Goal: Task Accomplishment & Management: Complete application form

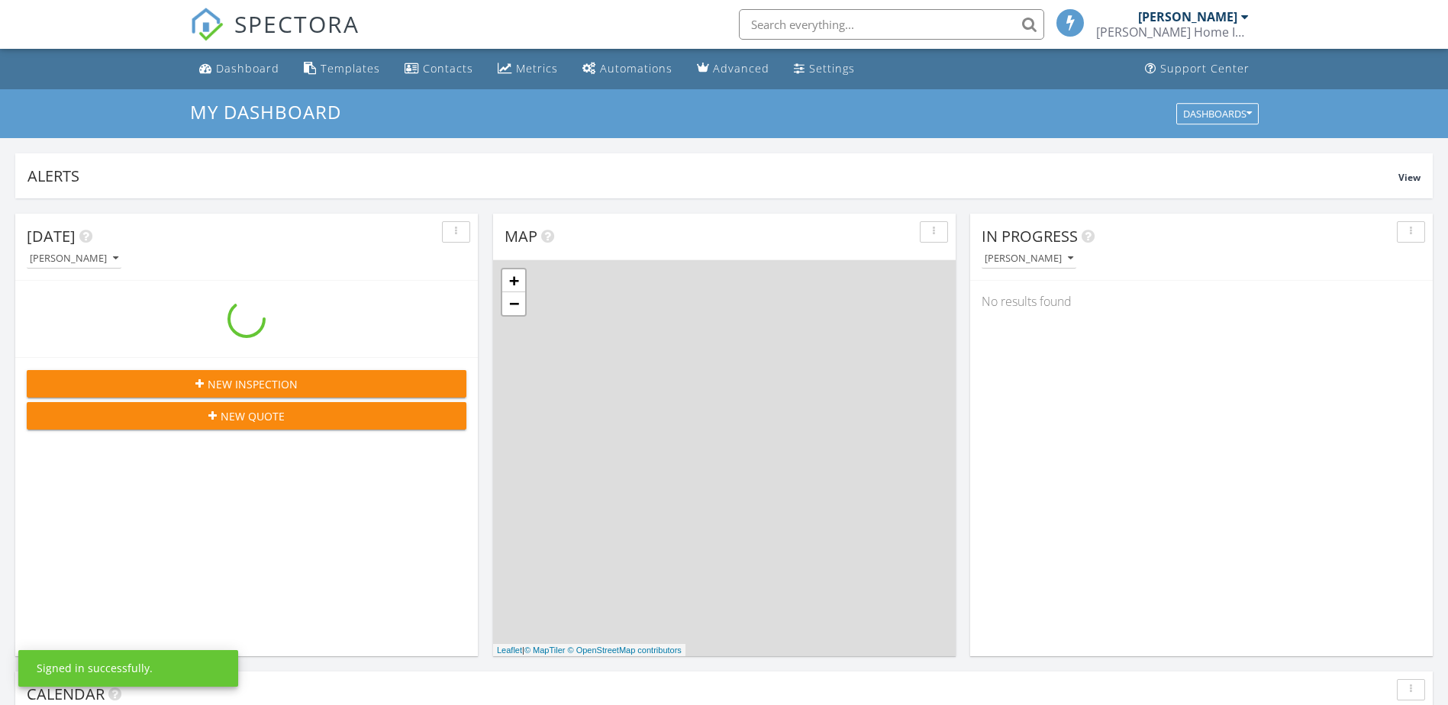
scroll to position [1413, 1472]
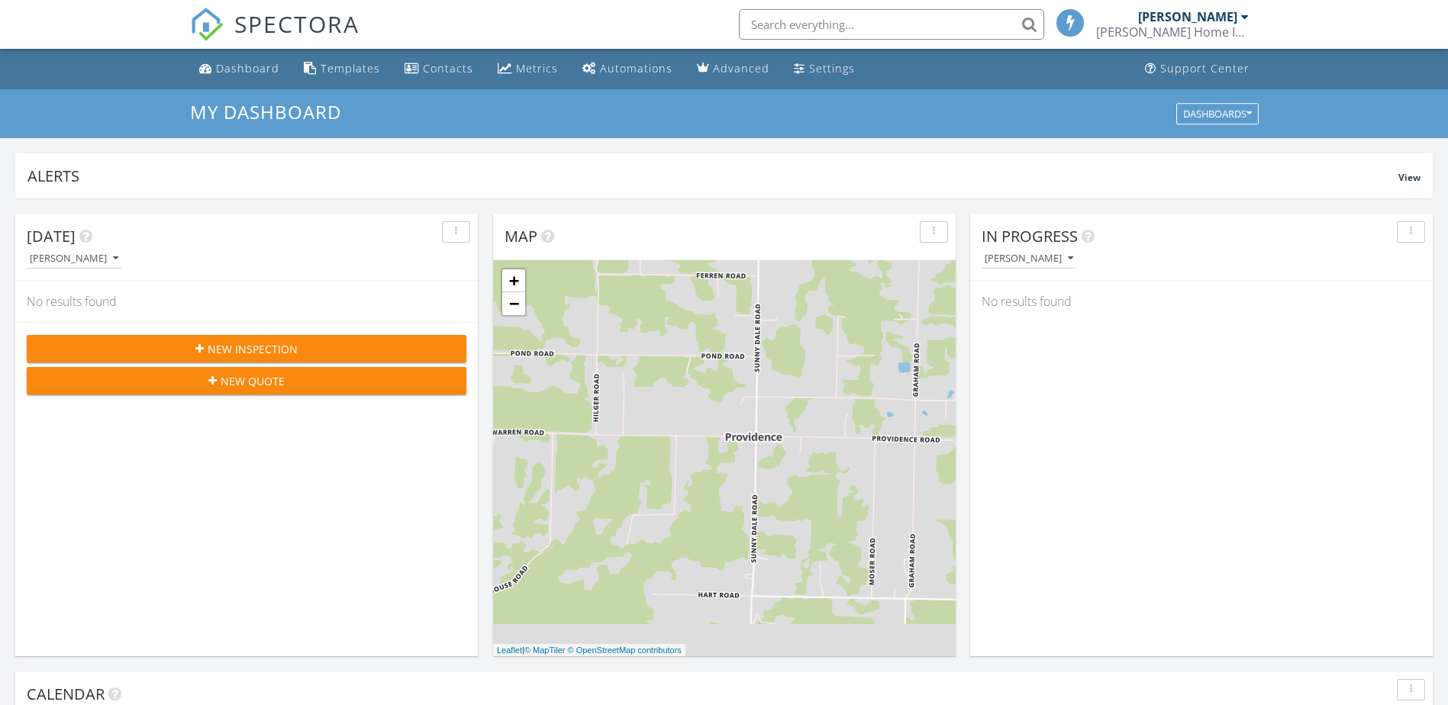
click at [382, 345] on div "New Inspection" at bounding box center [246, 349] width 415 height 16
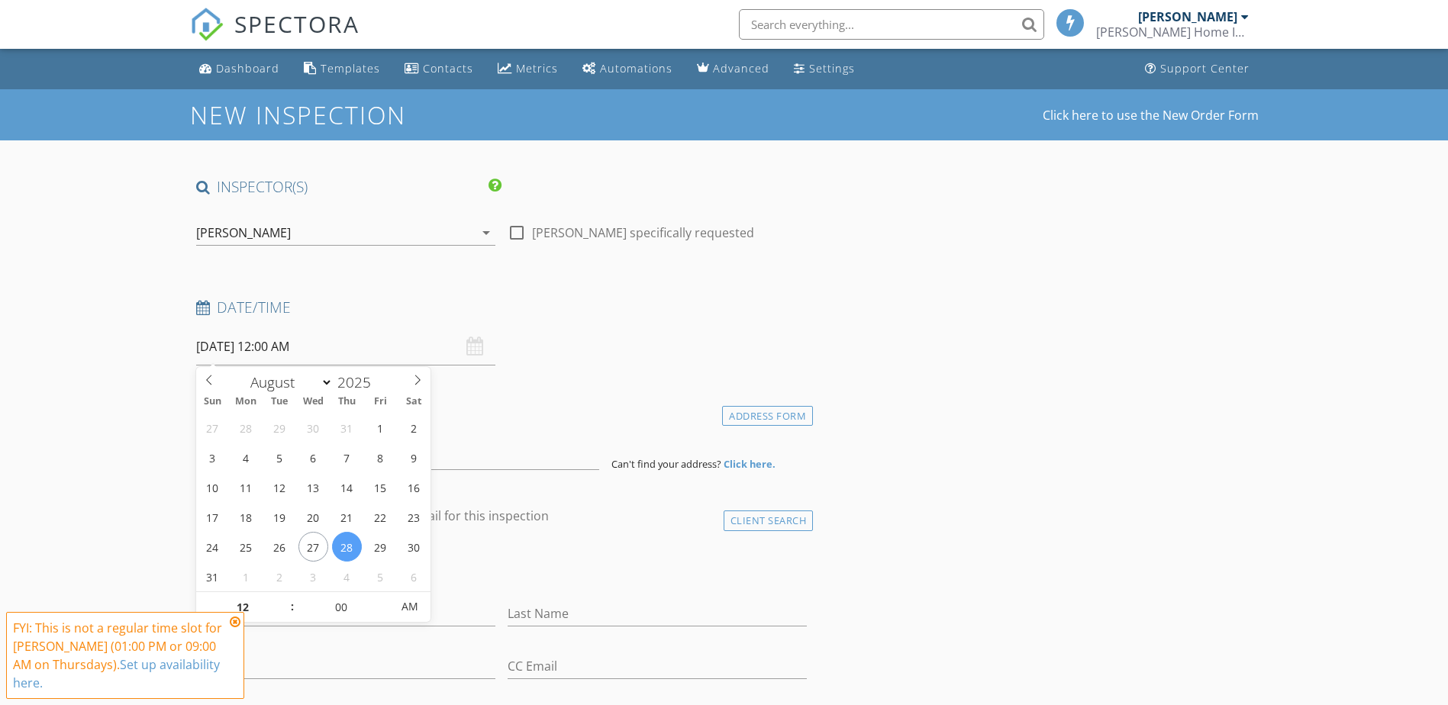
click at [341, 341] on input "[DATE] 12:00 AM" at bounding box center [345, 346] width 299 height 37
click at [290, 598] on span ":" at bounding box center [292, 607] width 5 height 31
type input "01"
type input "[DATE] 1:00 AM"
click at [285, 599] on span at bounding box center [284, 599] width 11 height 15
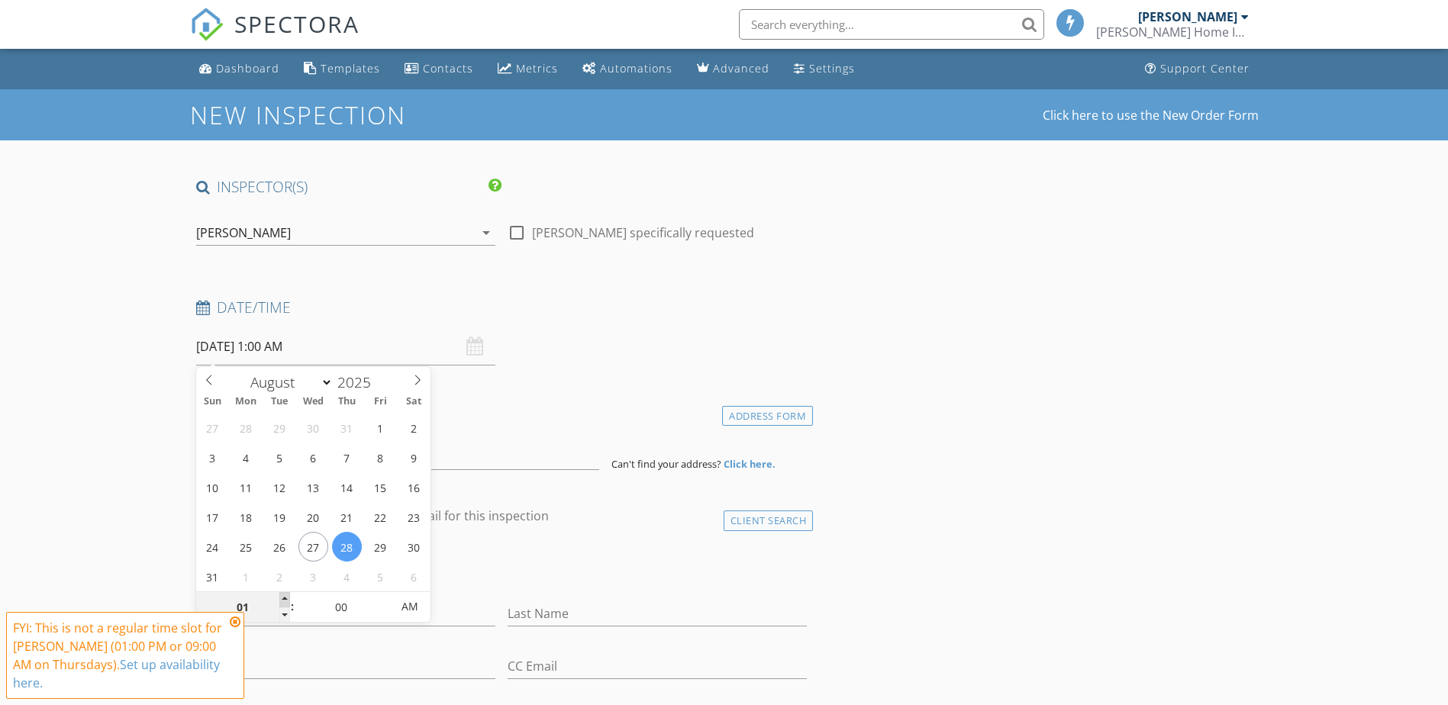
type input "02"
type input "[DATE] 2:00 AM"
click at [285, 598] on span at bounding box center [284, 599] width 11 height 15
type input "03"
type input "[DATE] 3:00 AM"
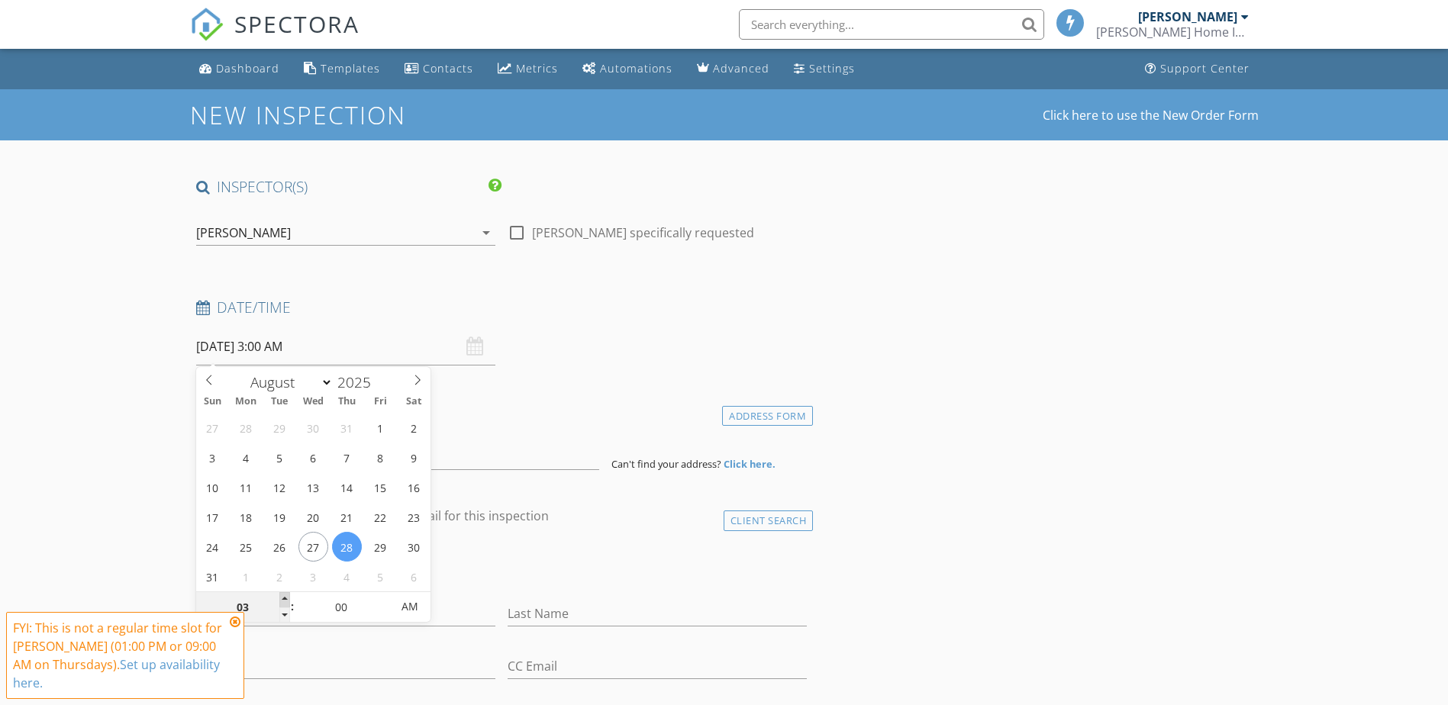
click at [285, 598] on span at bounding box center [284, 599] width 11 height 15
type input "04"
type input "[DATE] 4:00 AM"
click at [285, 598] on span at bounding box center [284, 599] width 11 height 15
type input "05"
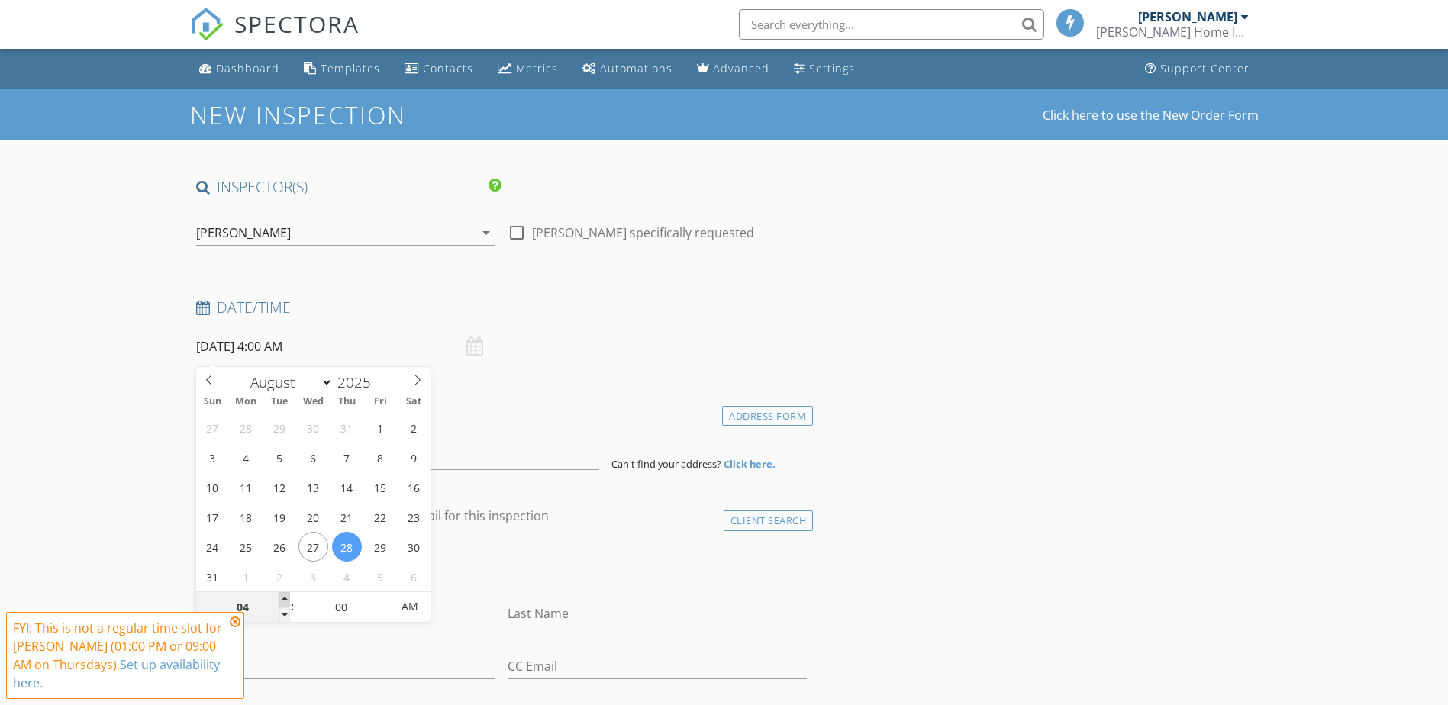
type input "[DATE] 5:00 AM"
click at [285, 598] on span at bounding box center [284, 599] width 11 height 15
type input "06"
type input "[DATE] 6:00 AM"
click at [286, 598] on span at bounding box center [284, 599] width 11 height 15
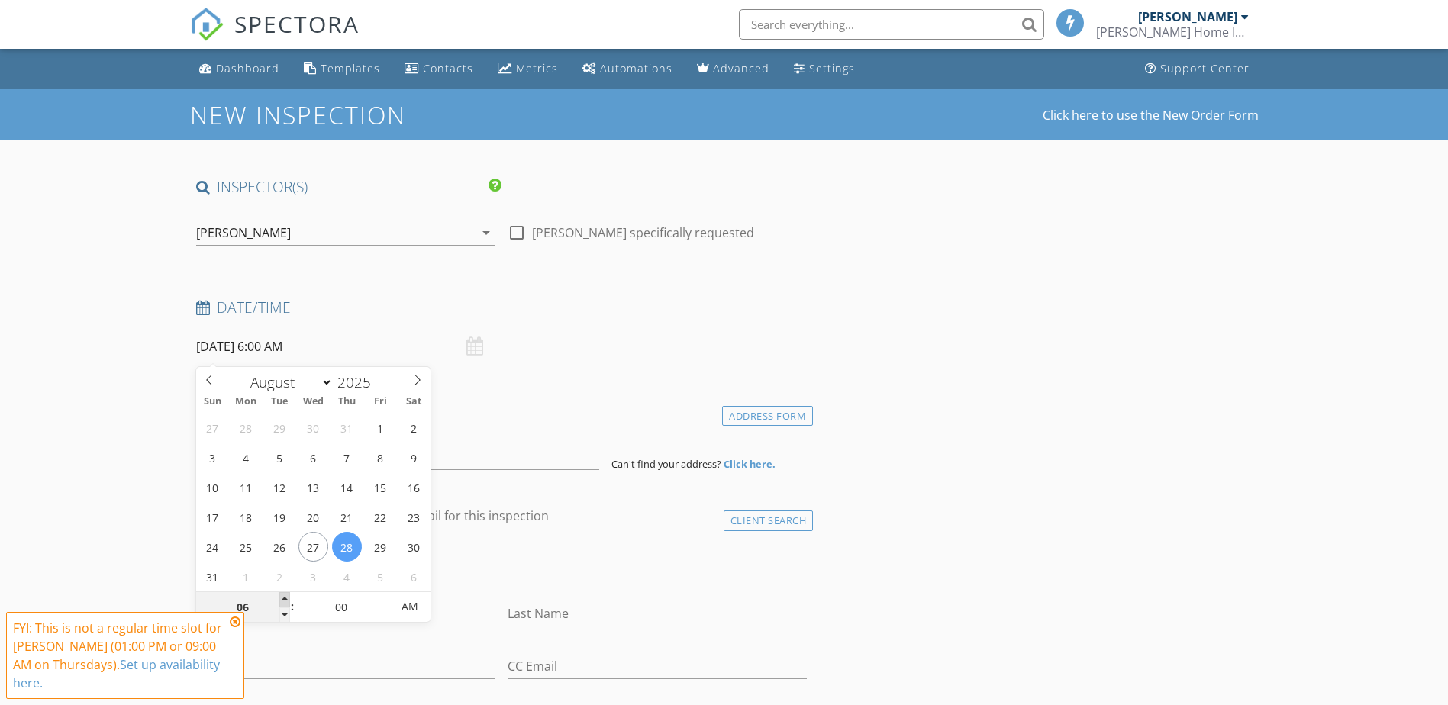
type input "07"
type input "[DATE] 7:00 AM"
click at [286, 598] on span at bounding box center [284, 599] width 11 height 15
type input "08"
type input "[DATE] 8:00 AM"
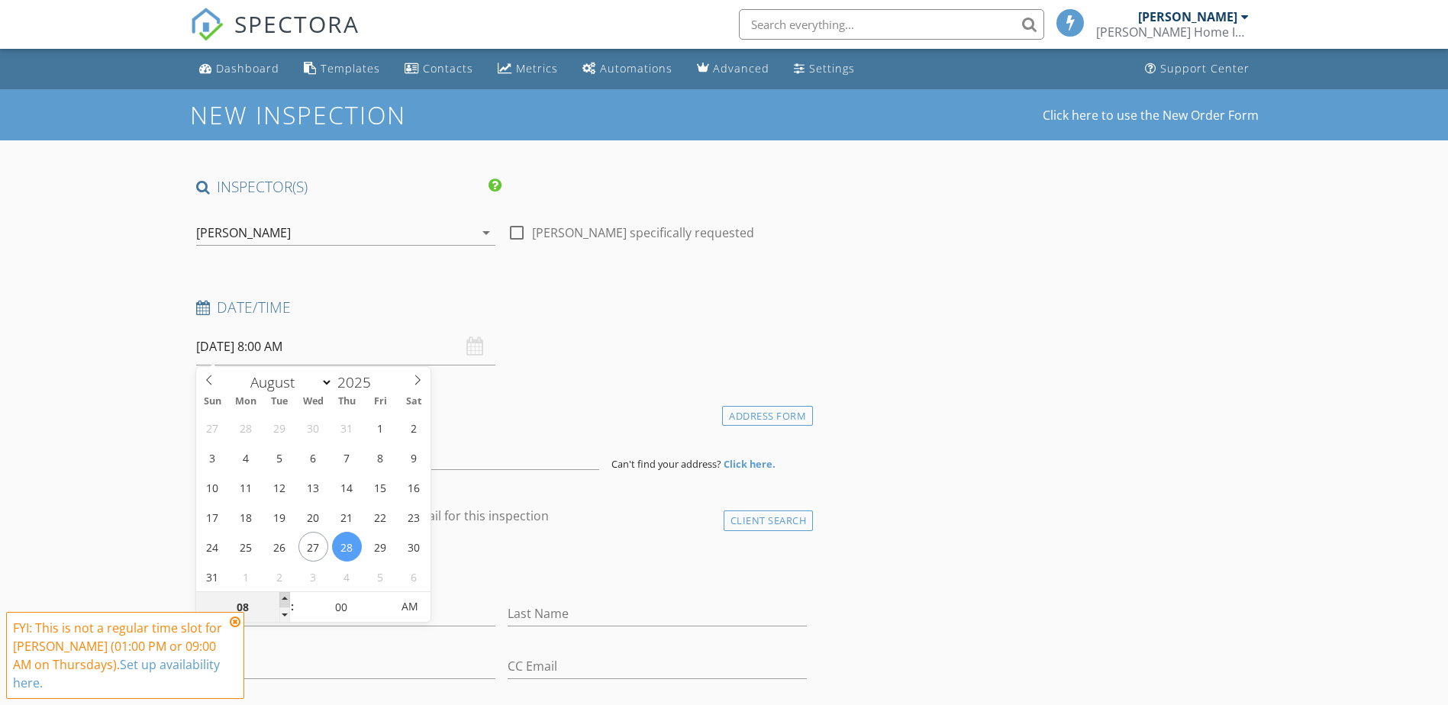
click at [286, 598] on span at bounding box center [284, 599] width 11 height 15
type input "09"
type input "[DATE] 9:00 AM"
click at [286, 598] on span at bounding box center [284, 599] width 11 height 15
type input "05"
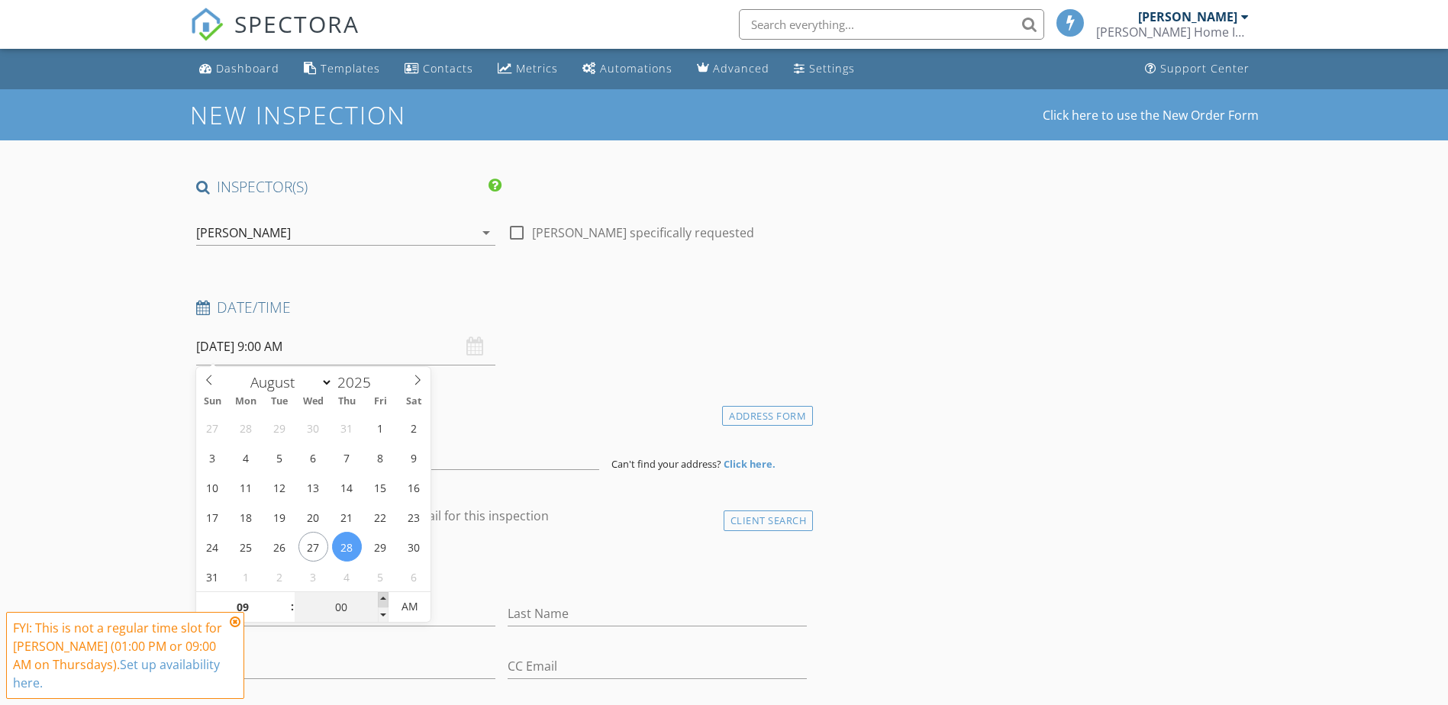
type input "[DATE] 9:05 AM"
click at [385, 599] on span at bounding box center [383, 599] width 11 height 15
type input "10"
type input "[DATE] 9:10 AM"
click at [384, 599] on span at bounding box center [383, 599] width 11 height 15
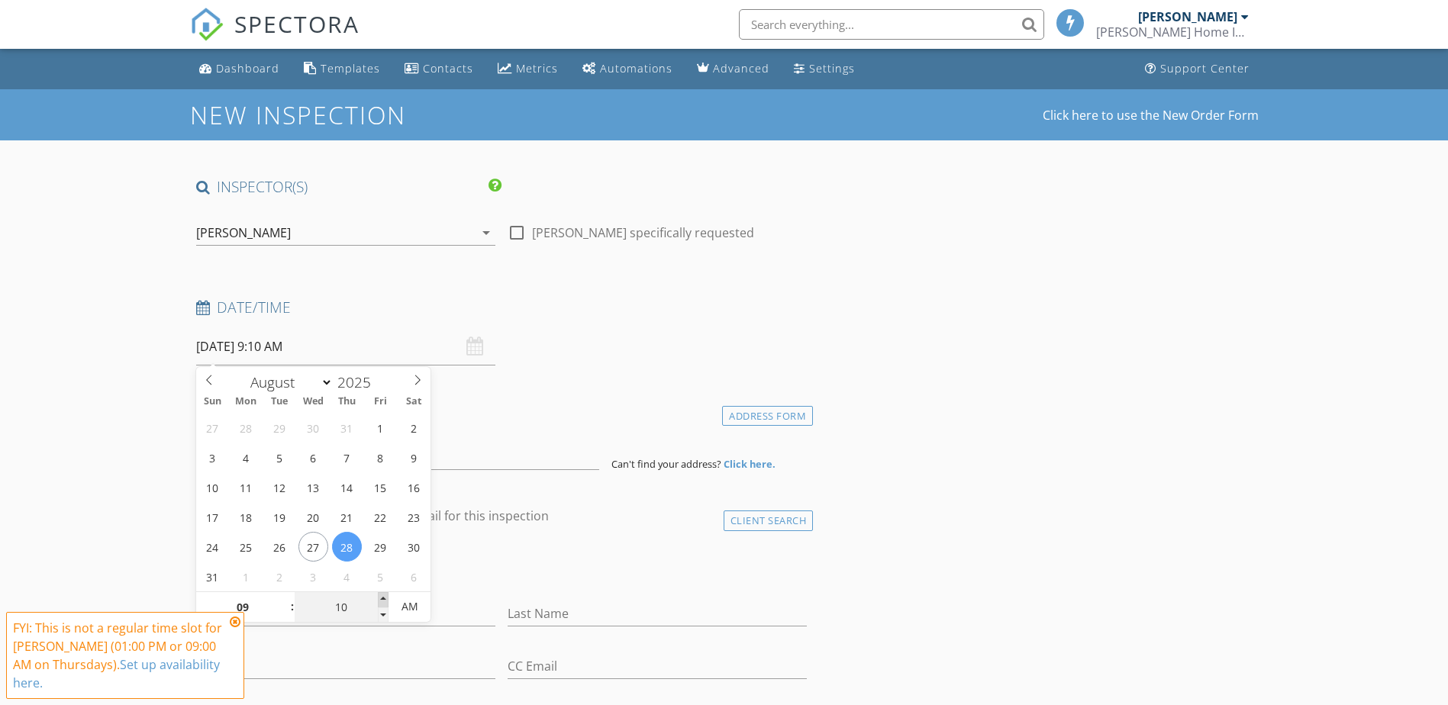
type input "15"
type input "[DATE] 9:15 AM"
click at [382, 600] on span at bounding box center [383, 599] width 11 height 15
type input "20"
type input "[DATE] 9:20 AM"
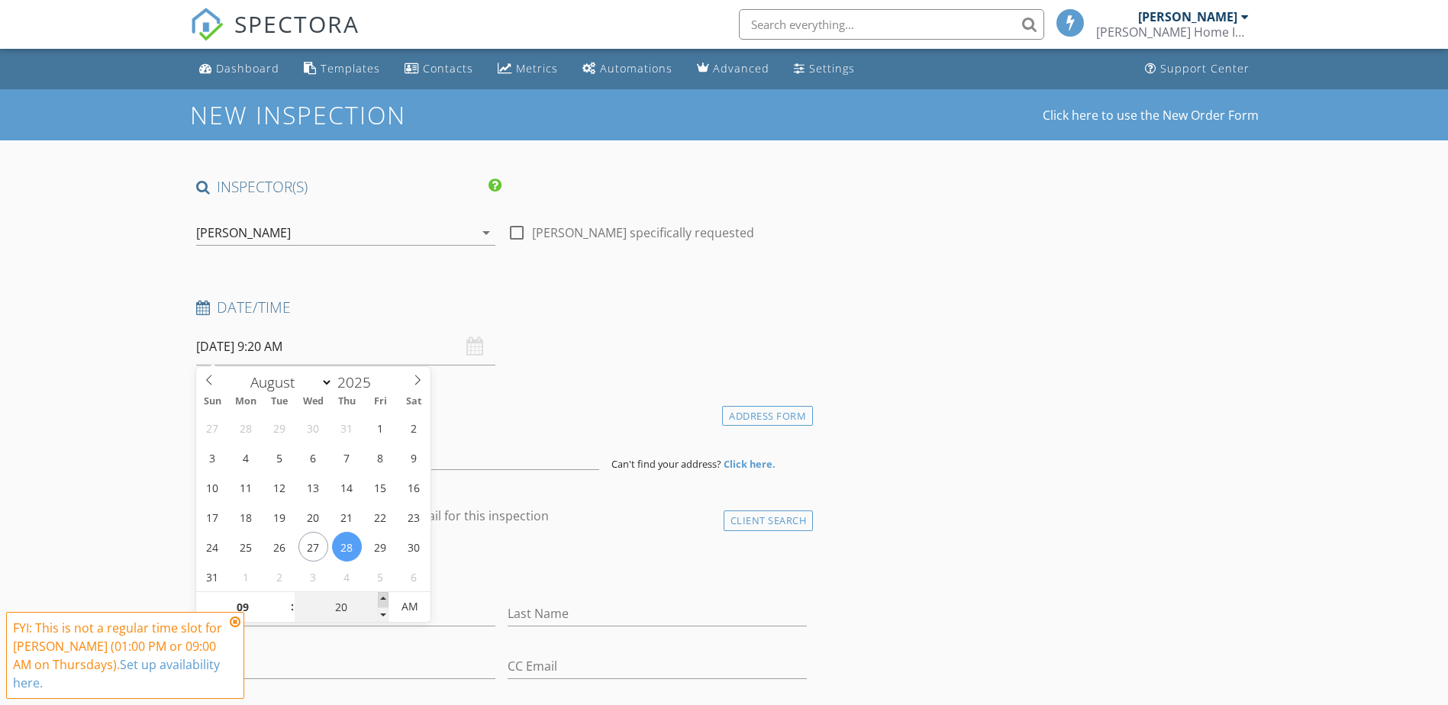
click at [381, 600] on span at bounding box center [383, 599] width 11 height 15
type input "25"
type input "[DATE] 9:25 AM"
click at [381, 600] on span at bounding box center [383, 599] width 11 height 15
type input "30"
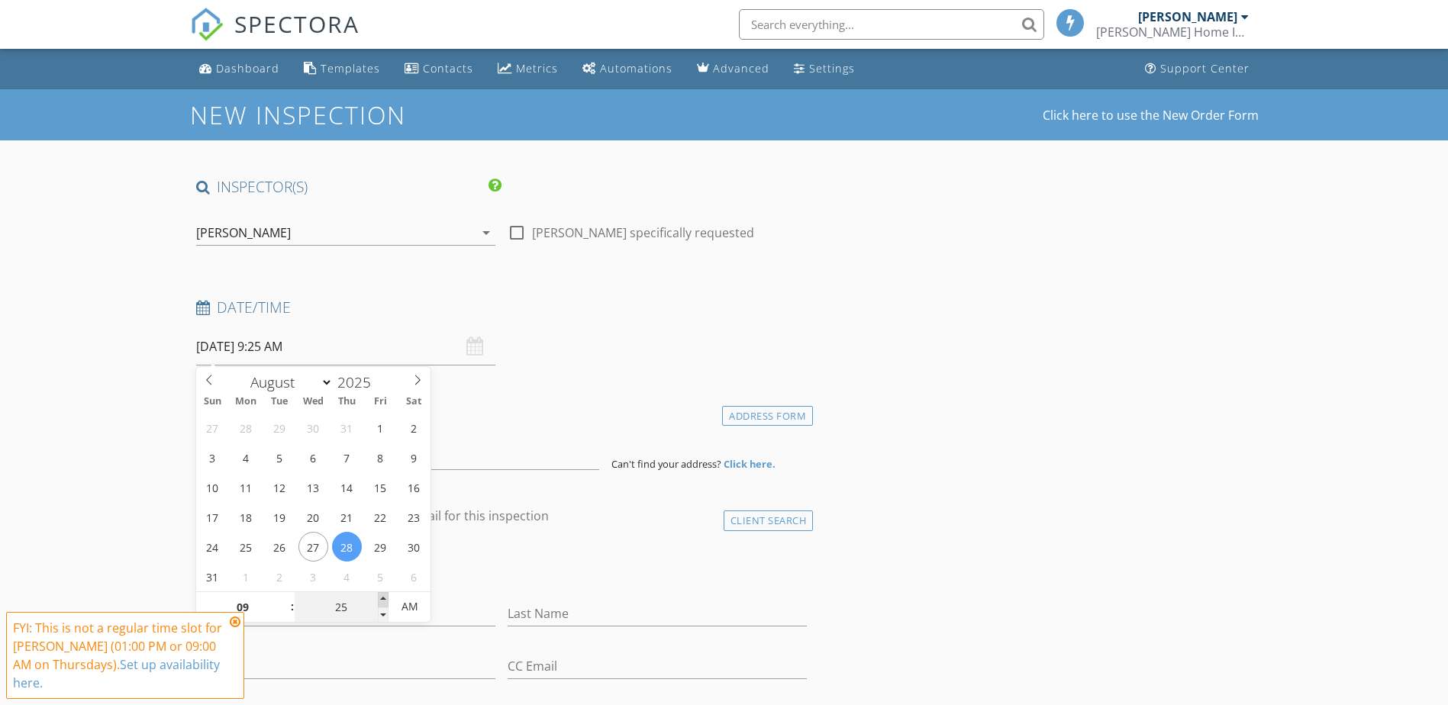
type input "[DATE] 9:30 AM"
click at [382, 600] on span at bounding box center [383, 599] width 11 height 15
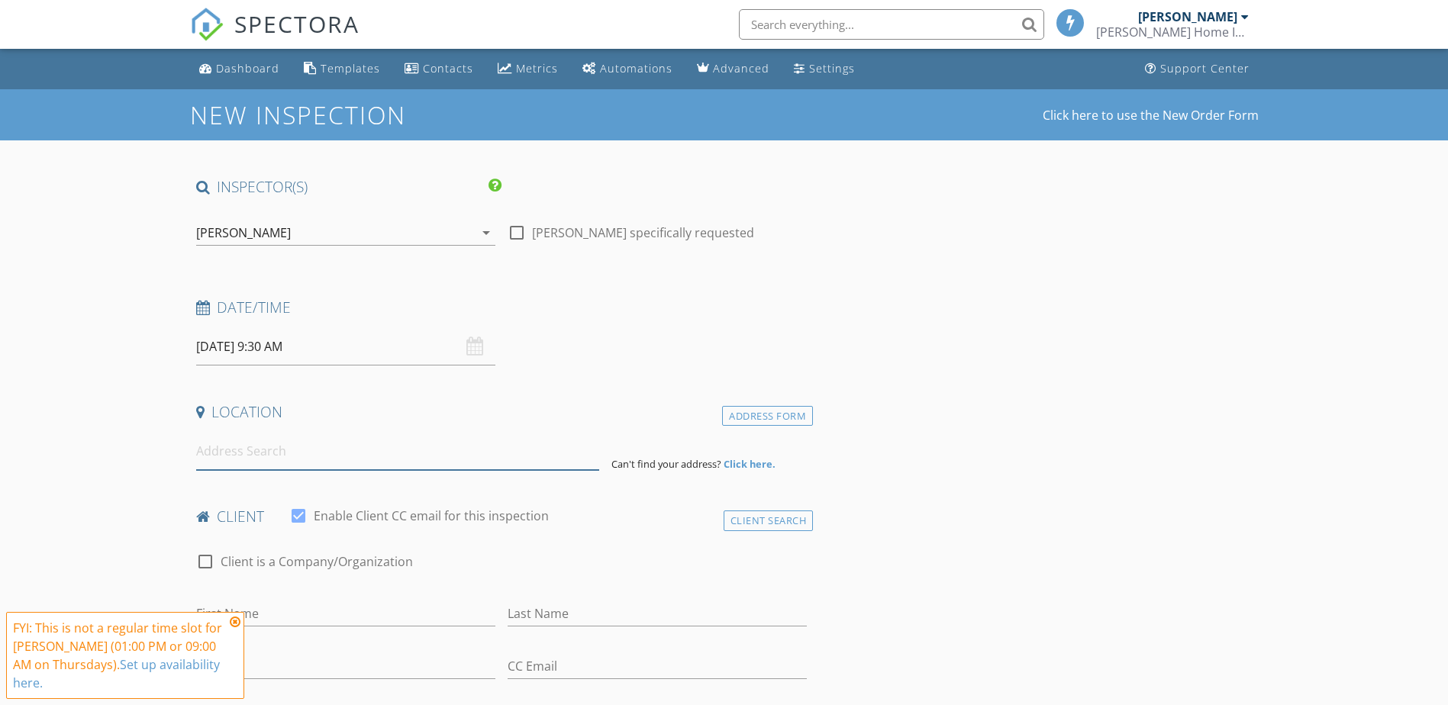
click at [353, 463] on input at bounding box center [397, 451] width 403 height 37
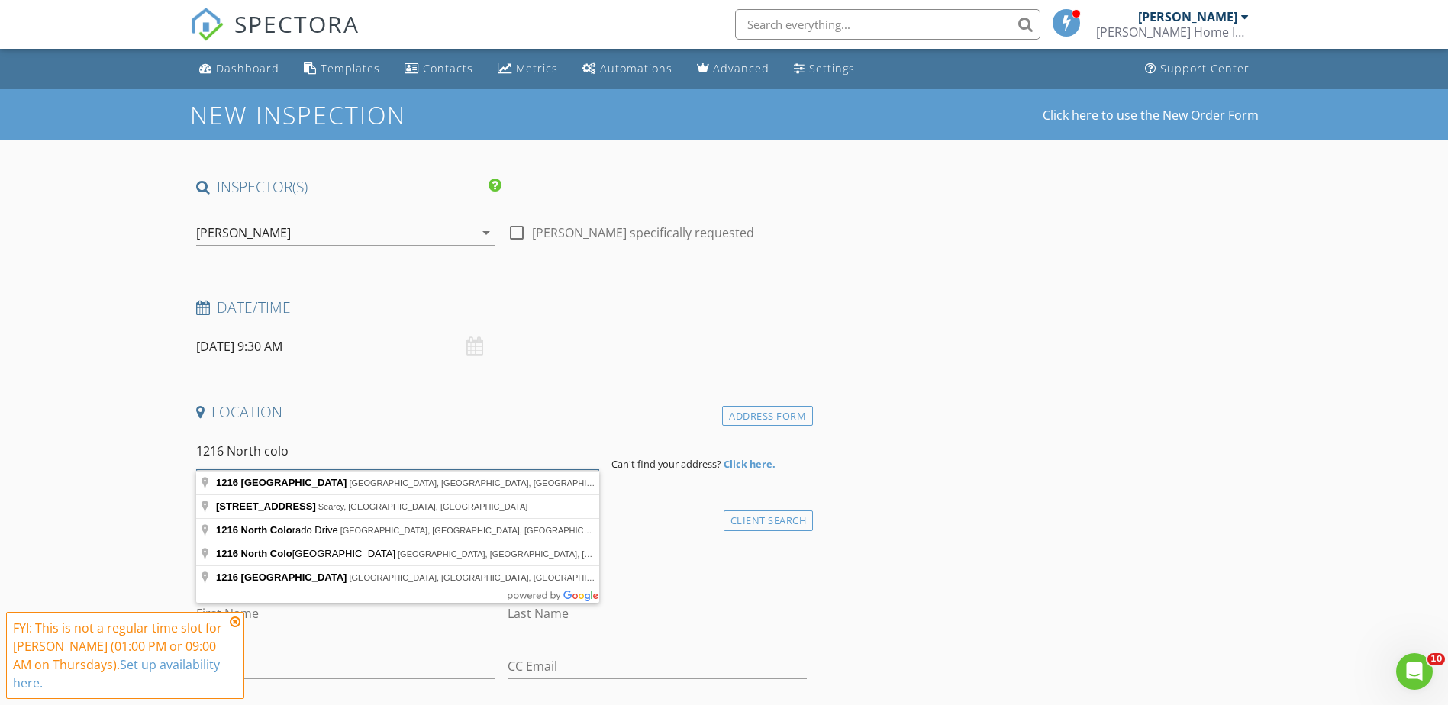
drag, startPoint x: 260, startPoint y: 450, endPoint x: 242, endPoint y: 452, distance: 18.4
click at [241, 452] on input "1216 North colo" at bounding box center [397, 451] width 403 height 37
type input "[STREET_ADDRESS]"
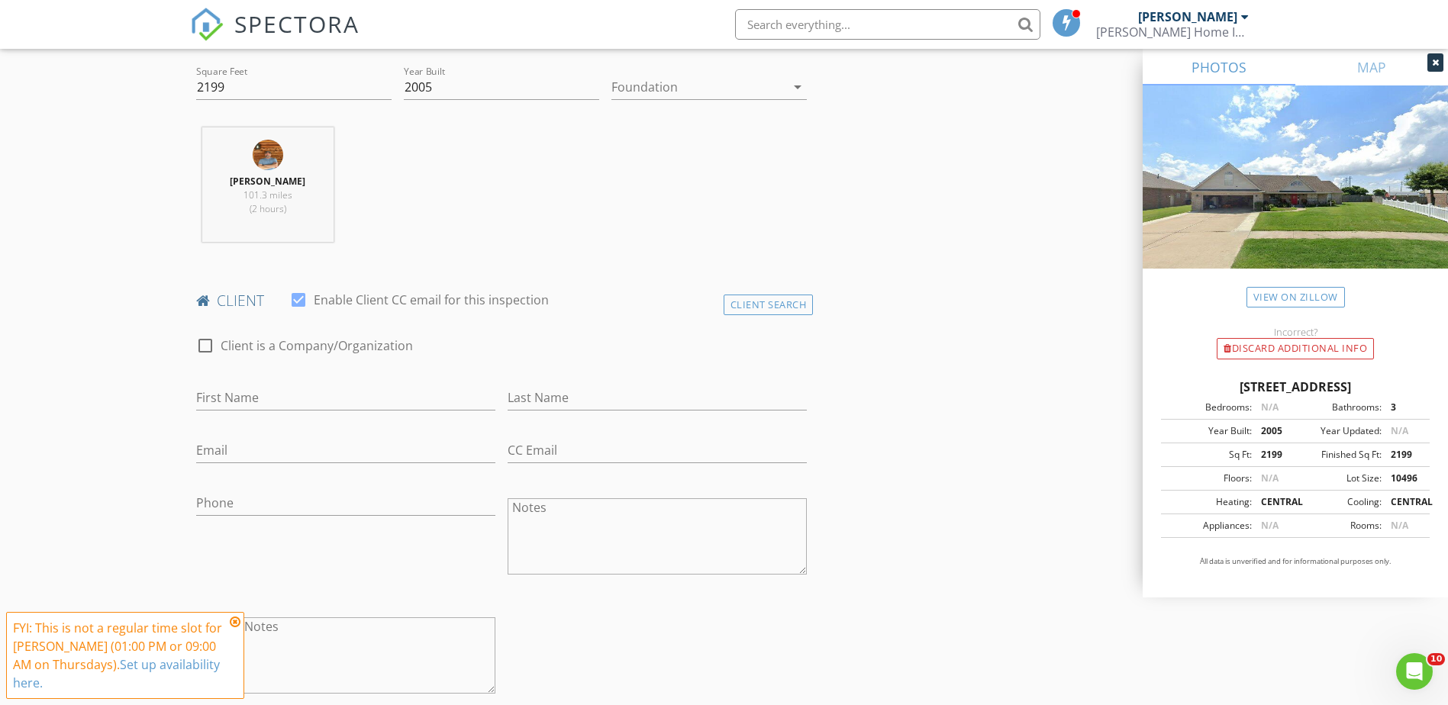
scroll to position [534, 0]
click at [387, 396] on input "First Name" at bounding box center [345, 391] width 299 height 25
type input "[PERSON_NAME]"
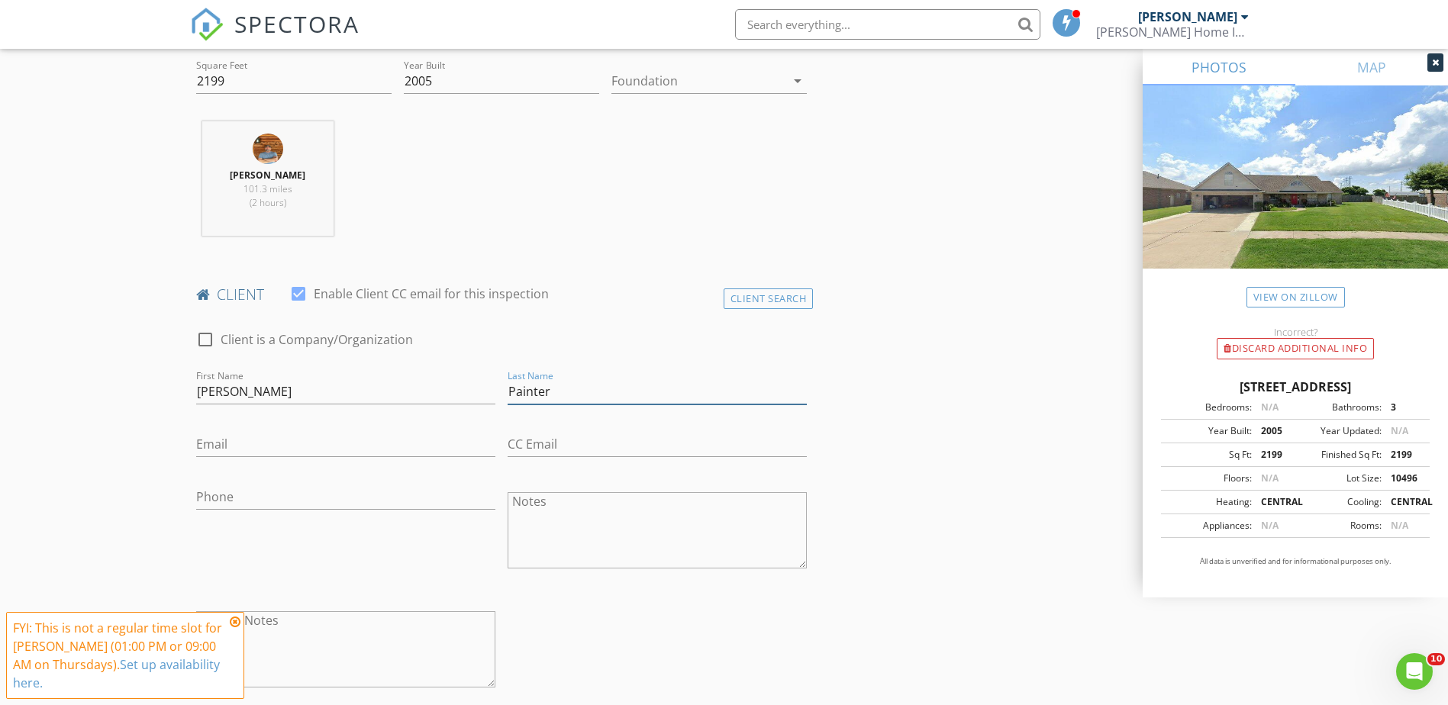
type input "Painter"
click at [334, 443] on input "Email" at bounding box center [345, 444] width 299 height 25
type input "[EMAIL_ADDRESS][DOMAIN_NAME]"
click at [256, 502] on input "Phone" at bounding box center [345, 497] width 299 height 25
type input "[PHONE_NUMBER]"
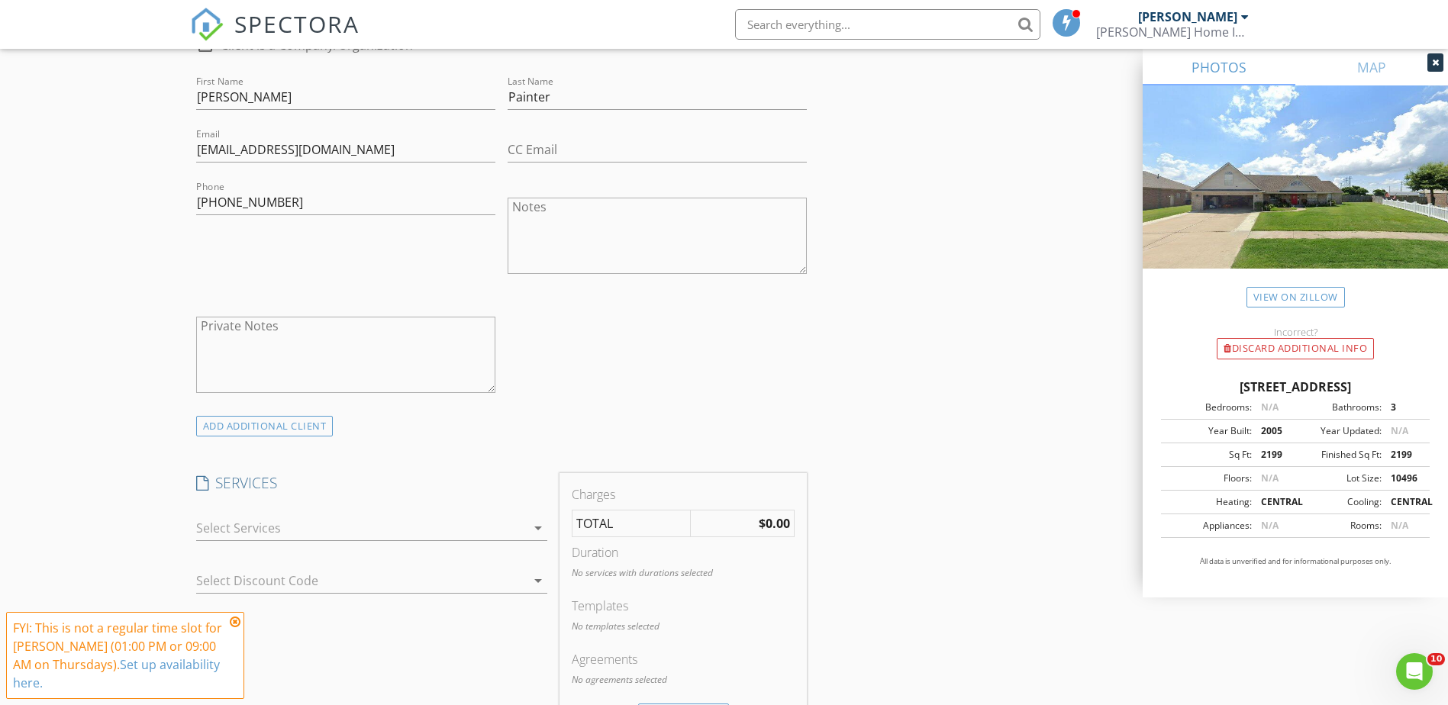
scroll to position [840, 0]
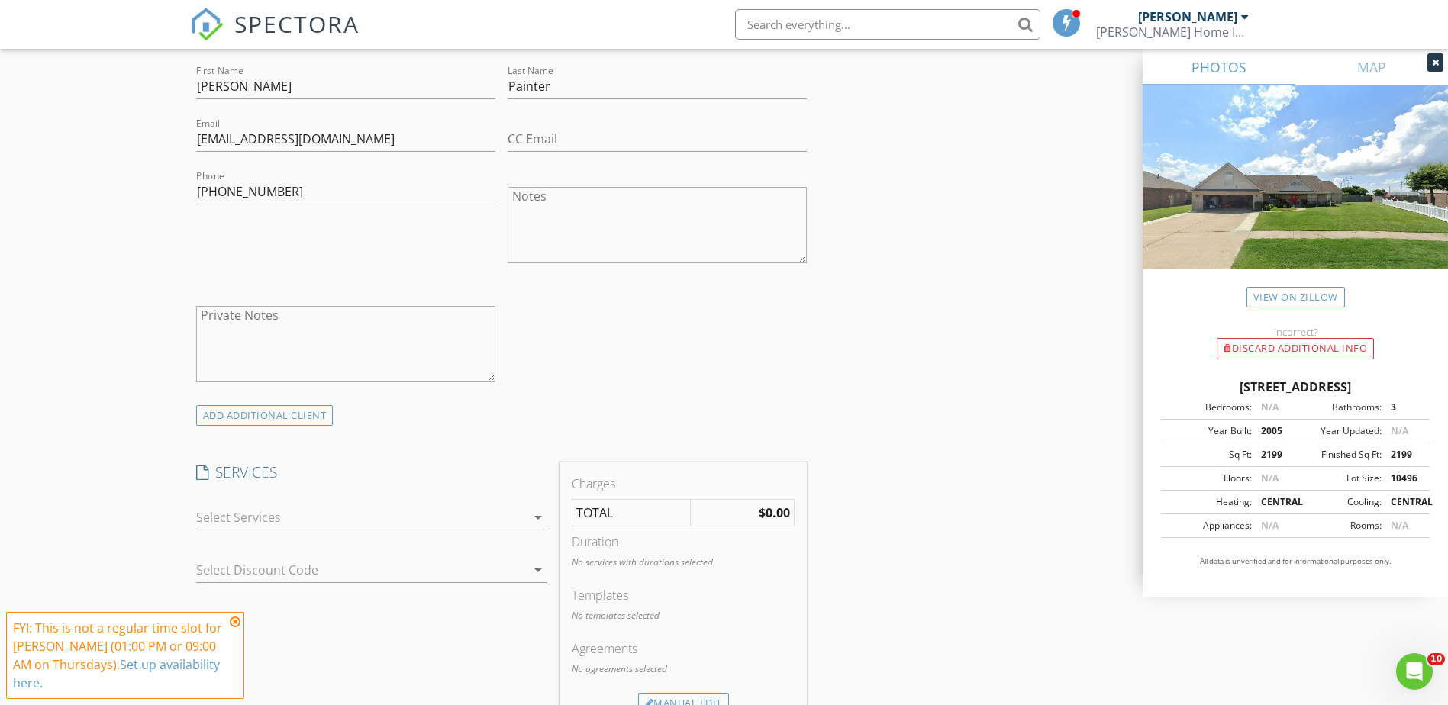
click at [458, 518] on div at bounding box center [361, 517] width 330 height 24
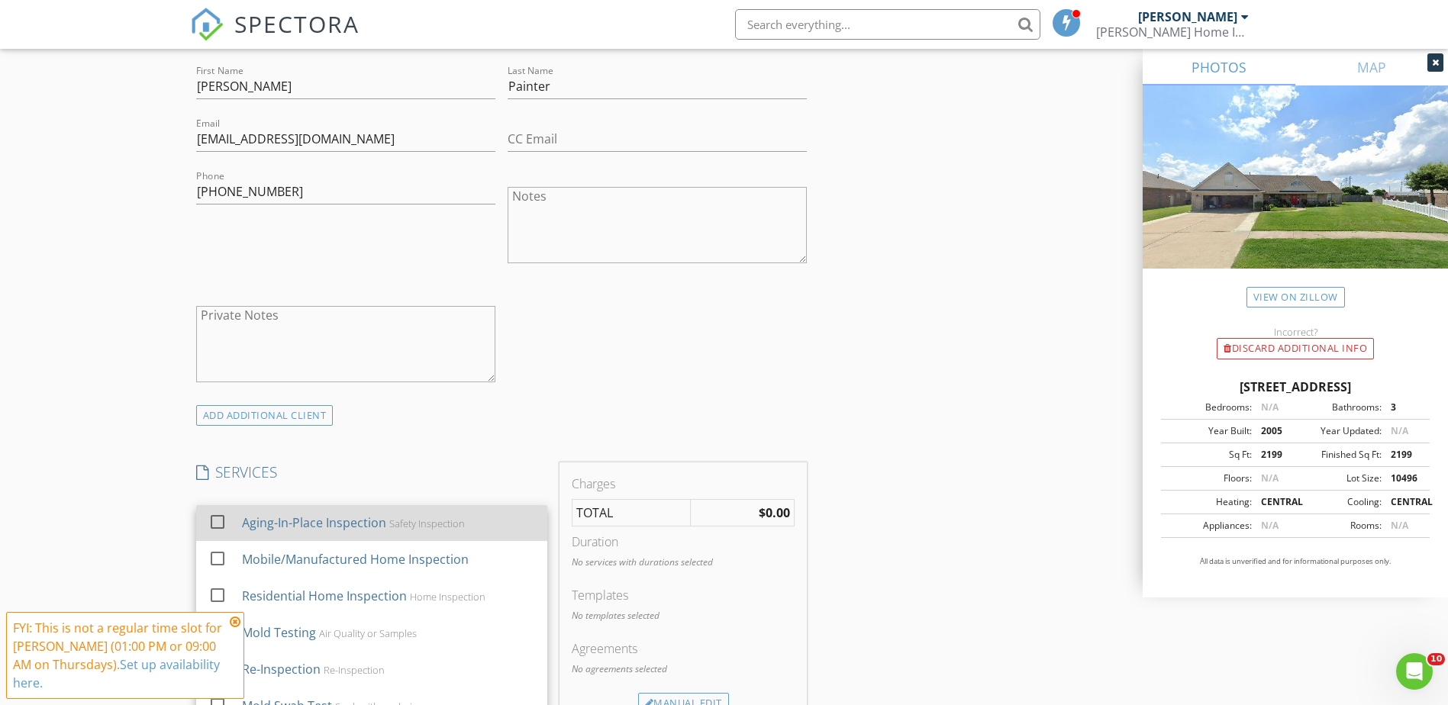
scroll to position [98, 0]
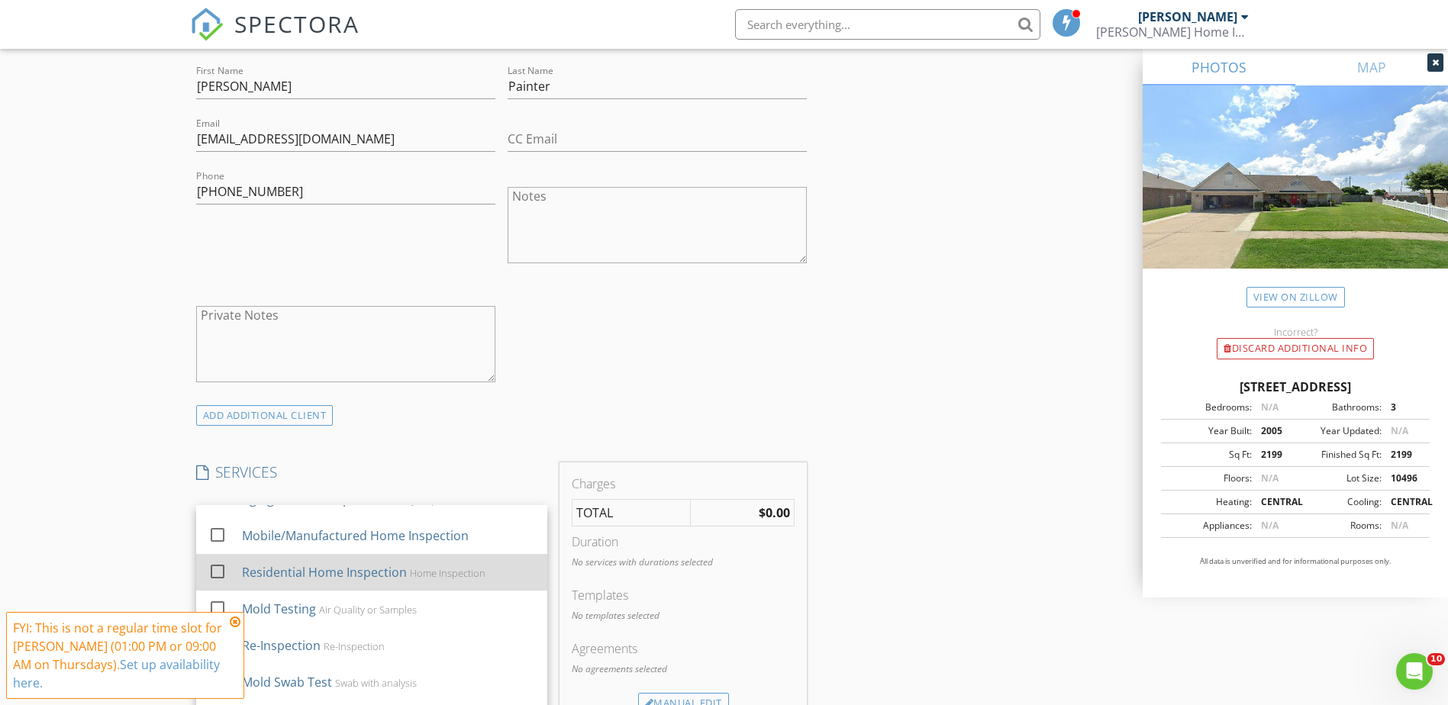
click at [218, 571] on div at bounding box center [218, 572] width 26 height 26
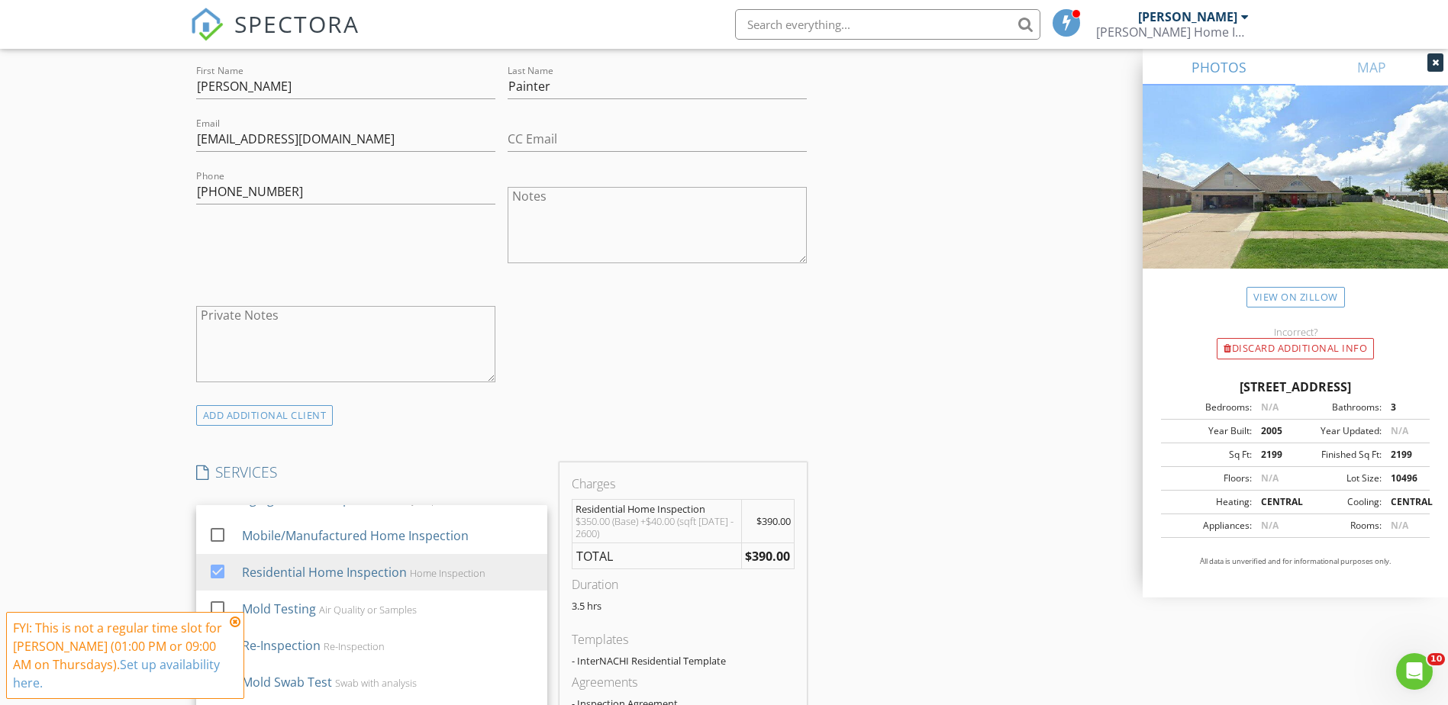
click at [820, 535] on div "INSPECTOR(S) check_box [PERSON_NAME] PRIMARY [PERSON_NAME] arrow_drop_down chec…" at bounding box center [724, 600] width 1069 height 2526
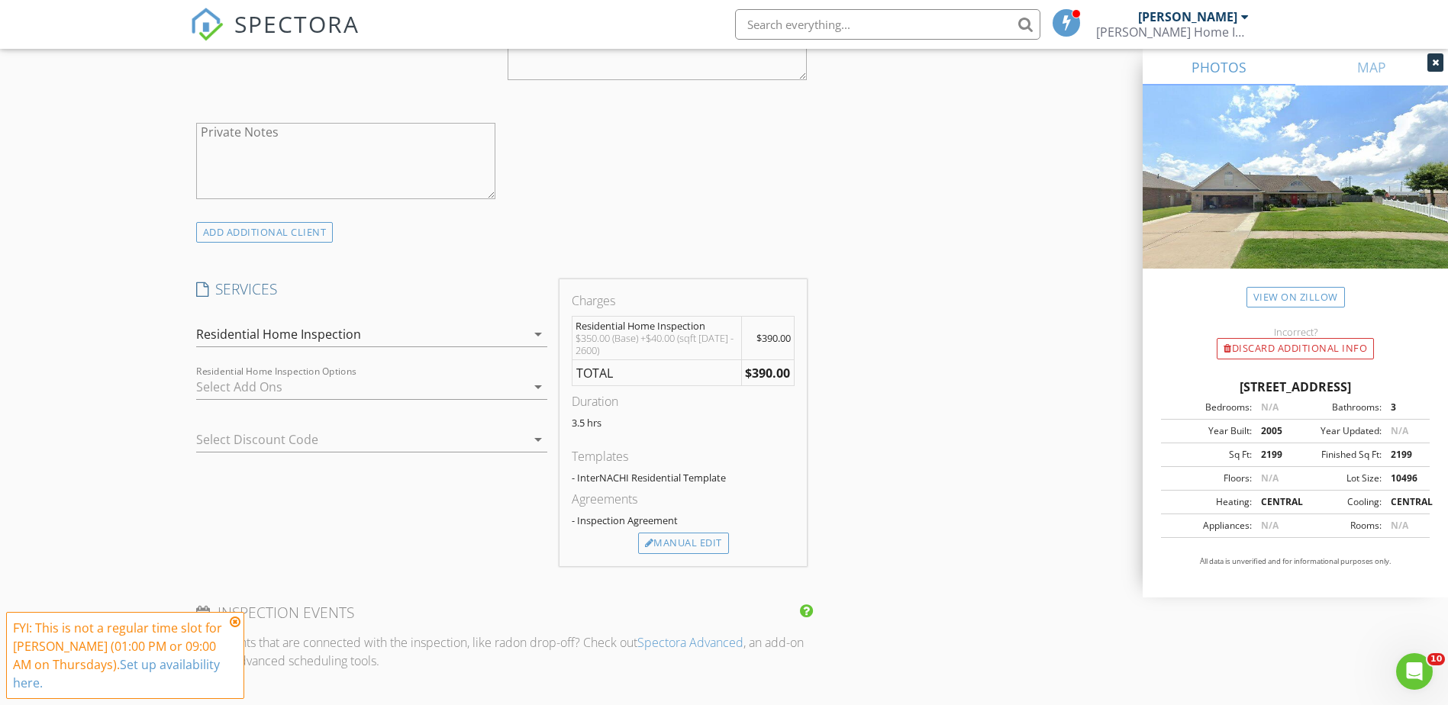
scroll to position [1069, 0]
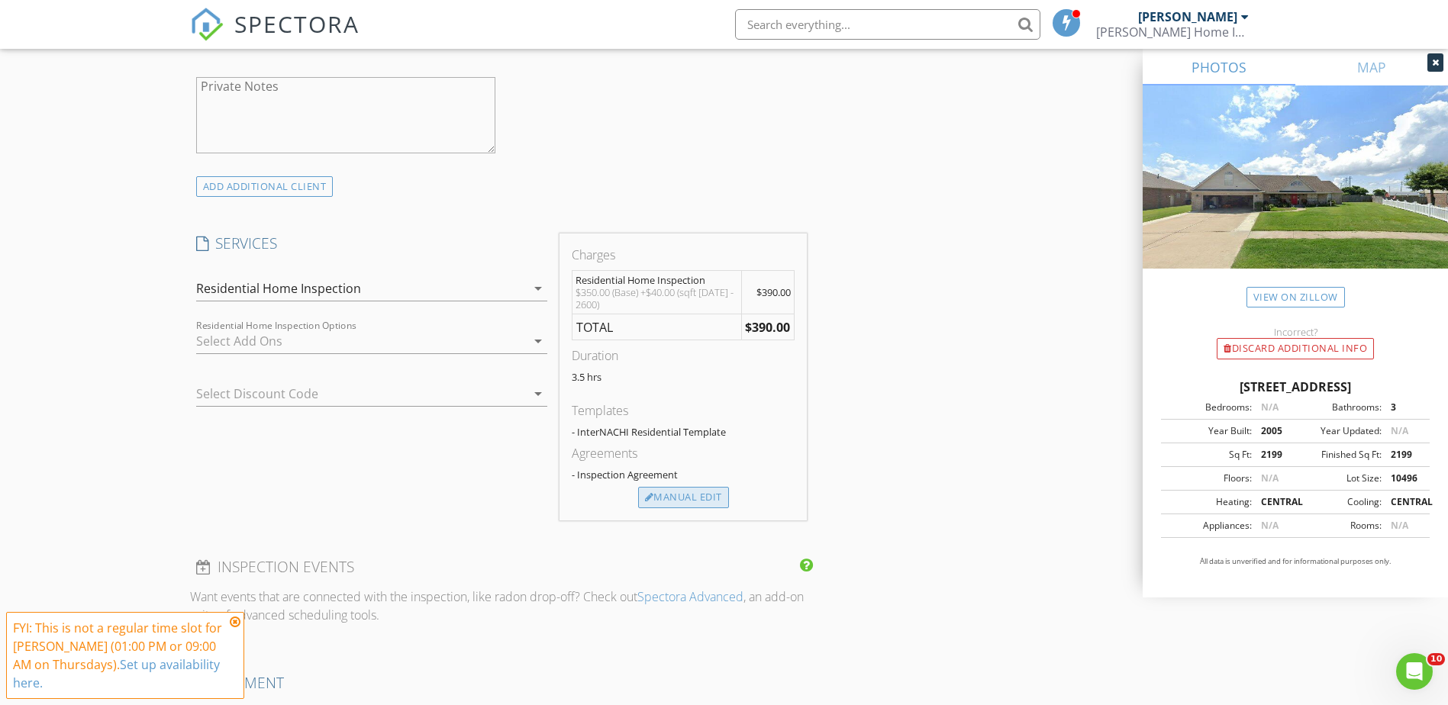
click at [705, 502] on div "Manual Edit" at bounding box center [683, 497] width 91 height 21
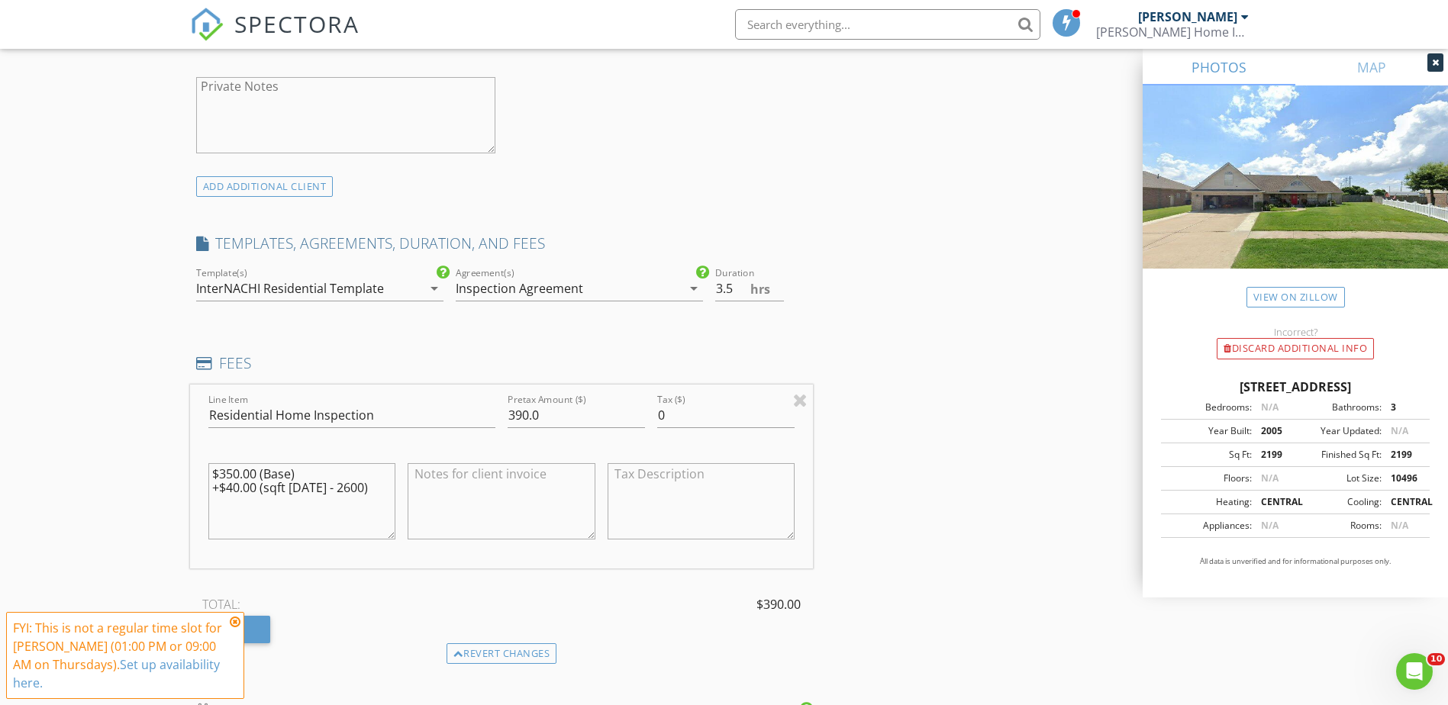
click at [433, 288] on icon "arrow_drop_down" at bounding box center [434, 288] width 18 height 18
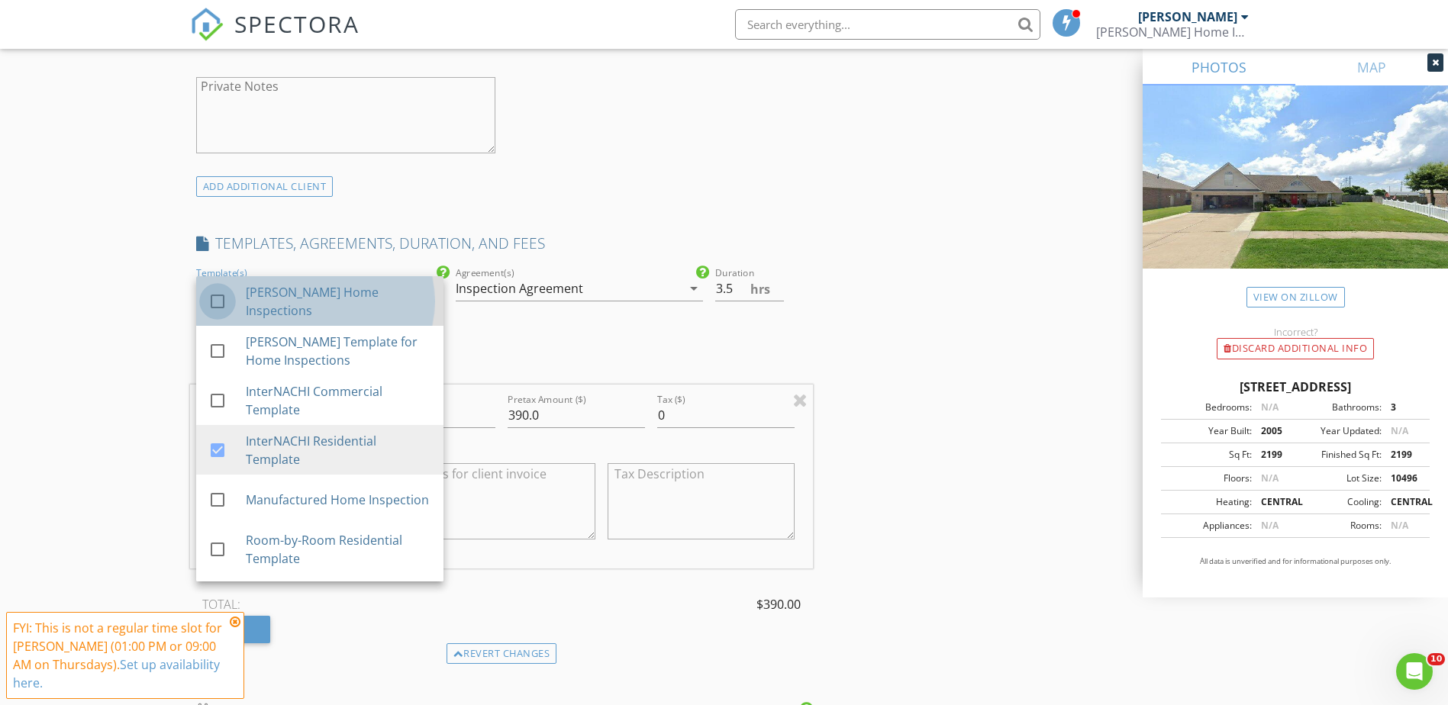
click at [221, 299] on div at bounding box center [218, 302] width 26 height 26
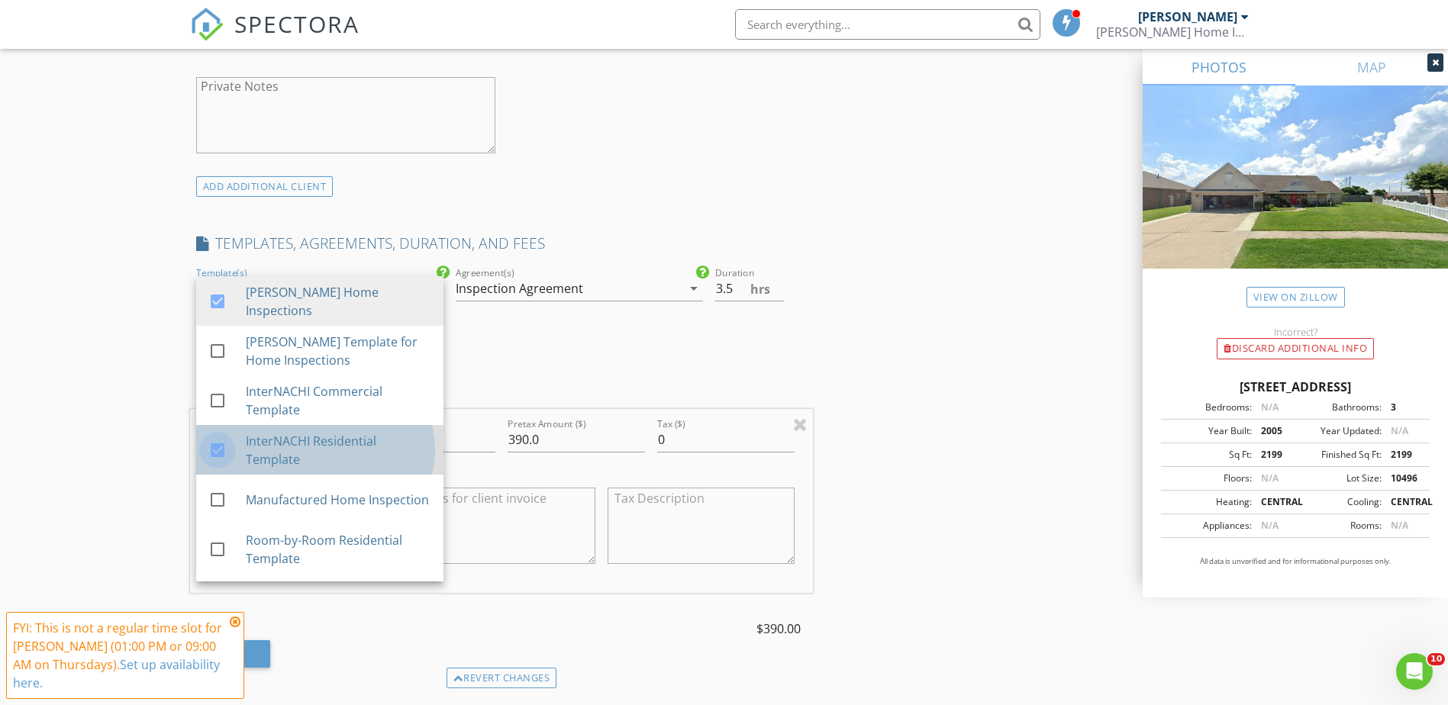
click at [213, 452] on div at bounding box center [218, 450] width 26 height 26
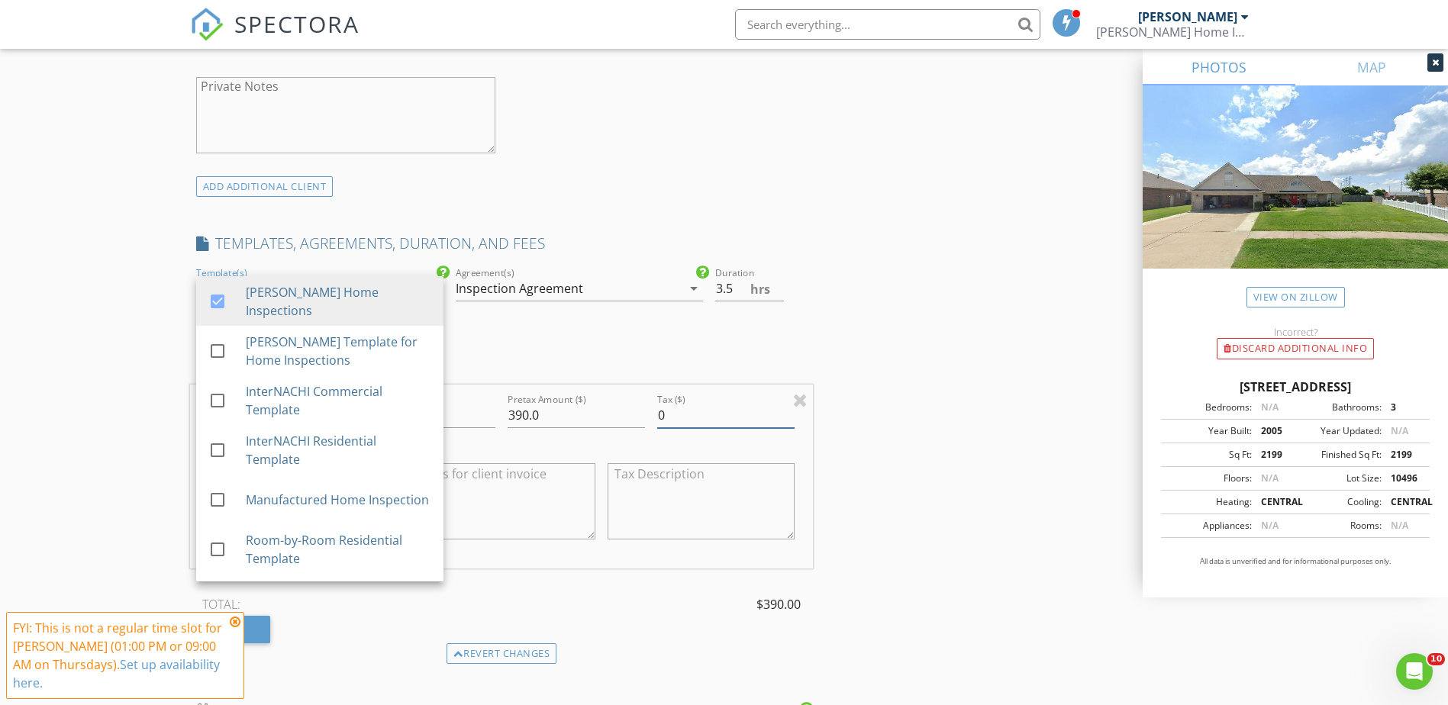
click at [943, 429] on div "INSPECTOR(S) check_box [PERSON_NAME] PRIMARY [PERSON_NAME] arrow_drop_down chec…" at bounding box center [724, 442] width 1069 height 2669
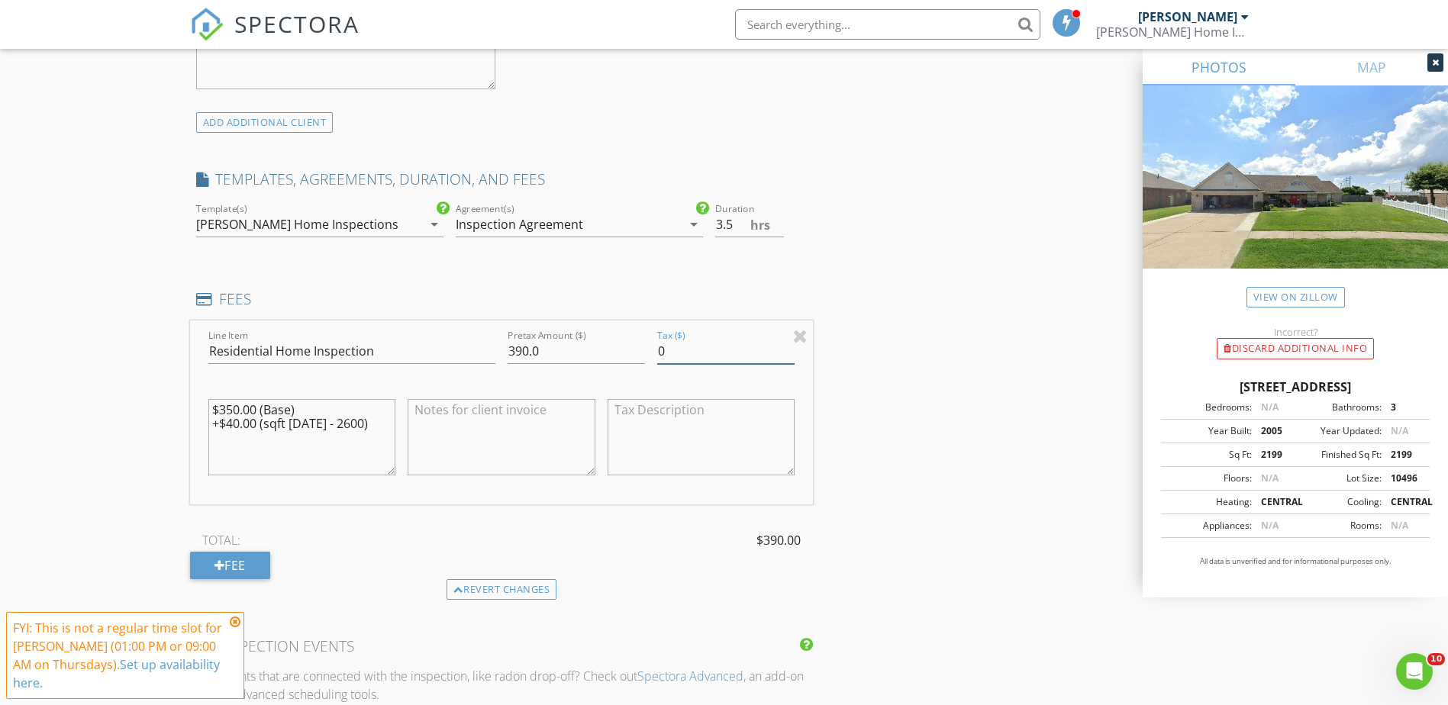
scroll to position [1221, 0]
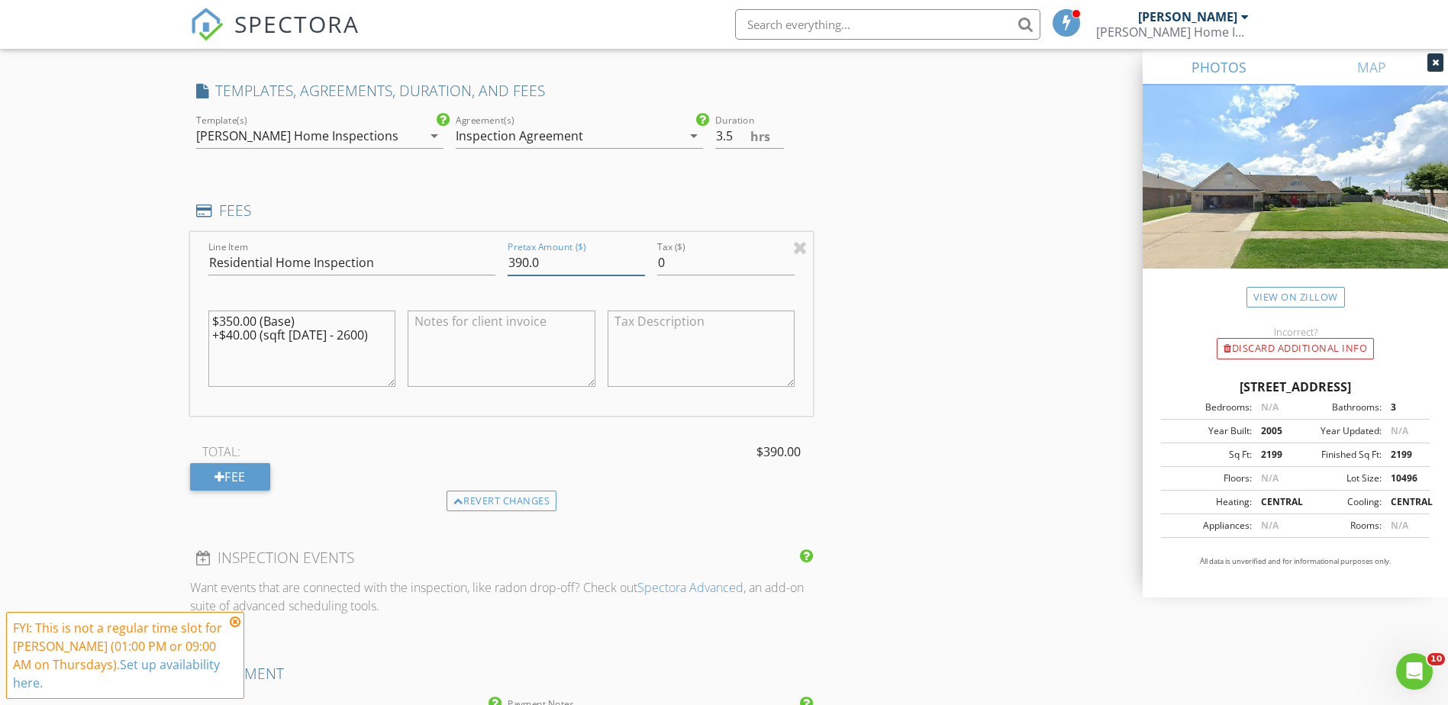
drag, startPoint x: 545, startPoint y: 262, endPoint x: 516, endPoint y: 263, distance: 29.0
click at [516, 263] on input "390.0" at bounding box center [576, 262] width 137 height 25
type input "375.00"
drag, startPoint x: 363, startPoint y: 332, endPoint x: 138, endPoint y: 295, distance: 227.4
click at [138, 295] on div "New Inspection Click here to use the New Order Form INSPECTOR(S) check_box [PER…" at bounding box center [724, 265] width 1448 height 2794
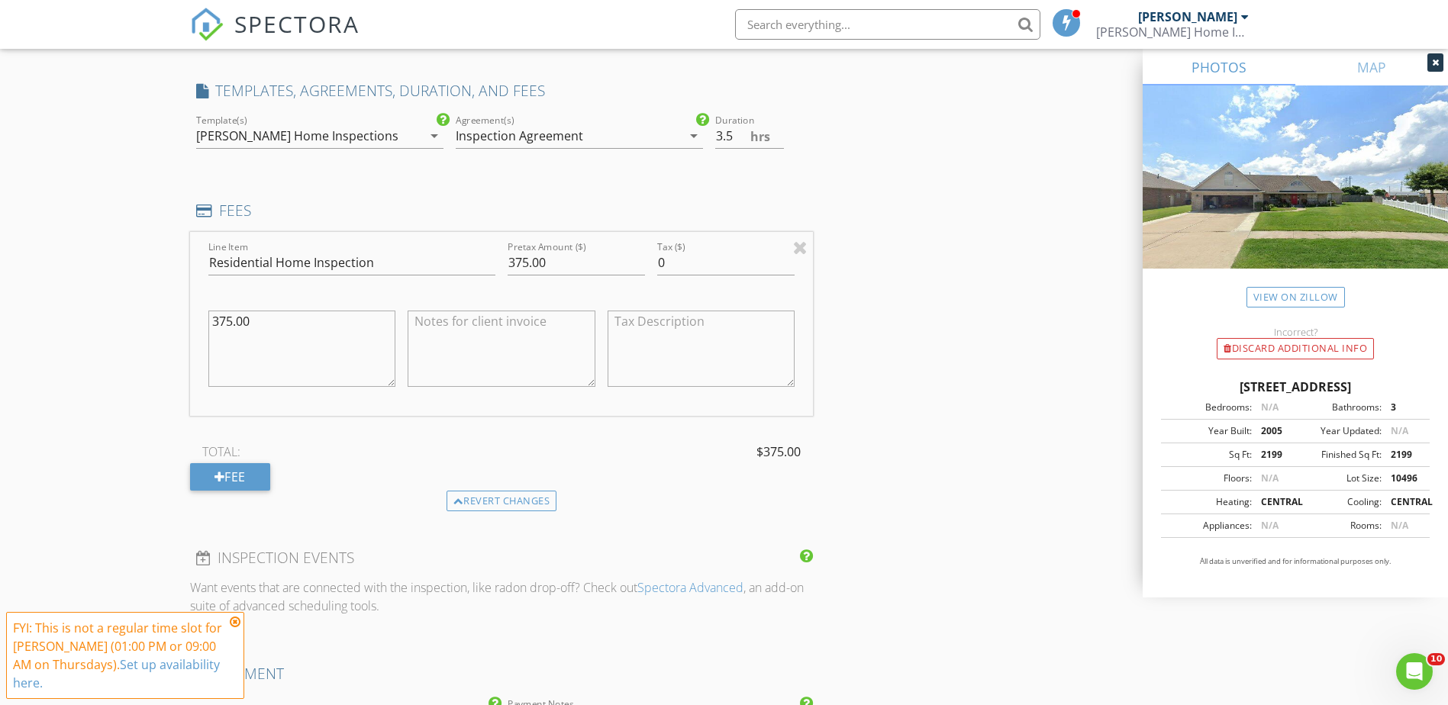
type textarea "375.00"
click at [989, 427] on div "INSPECTOR(S) check_box [PERSON_NAME] PRIMARY [PERSON_NAME] arrow_drop_down chec…" at bounding box center [724, 290] width 1069 height 2669
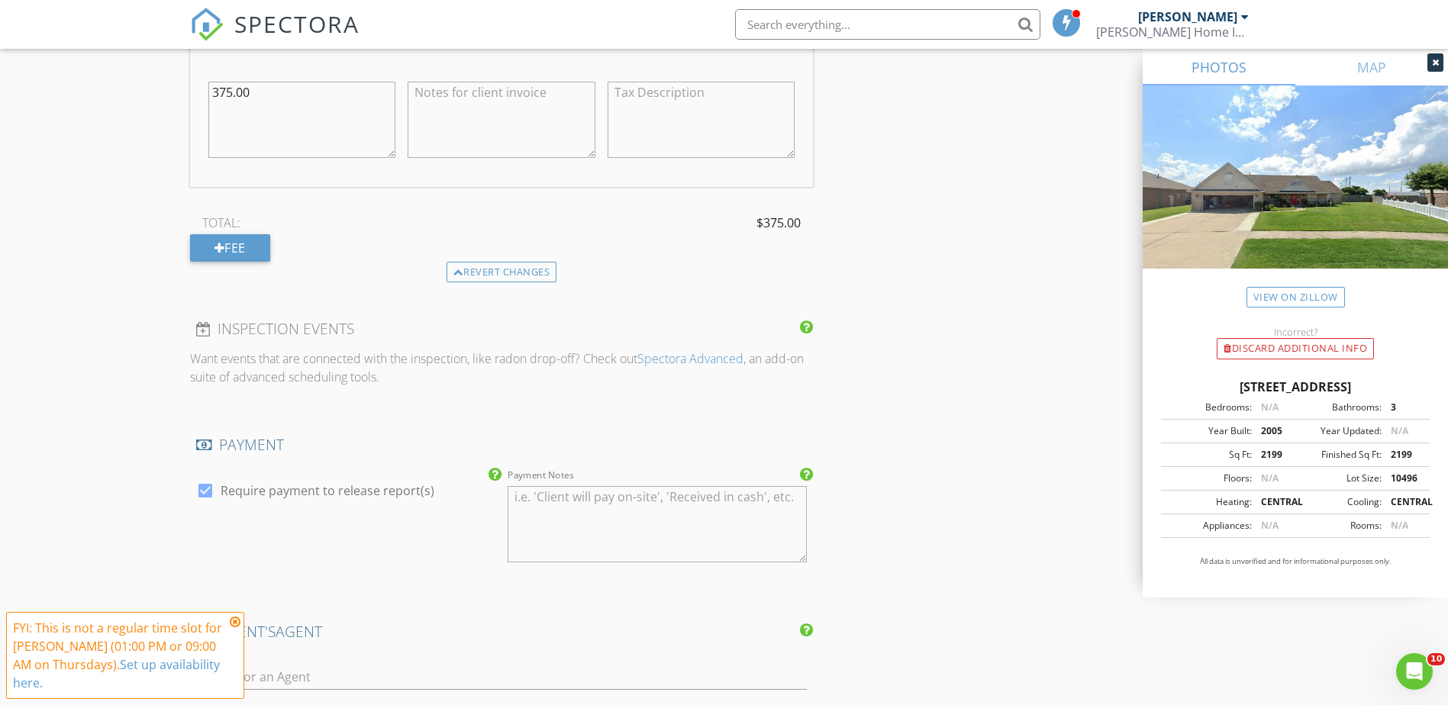
scroll to position [1832, 0]
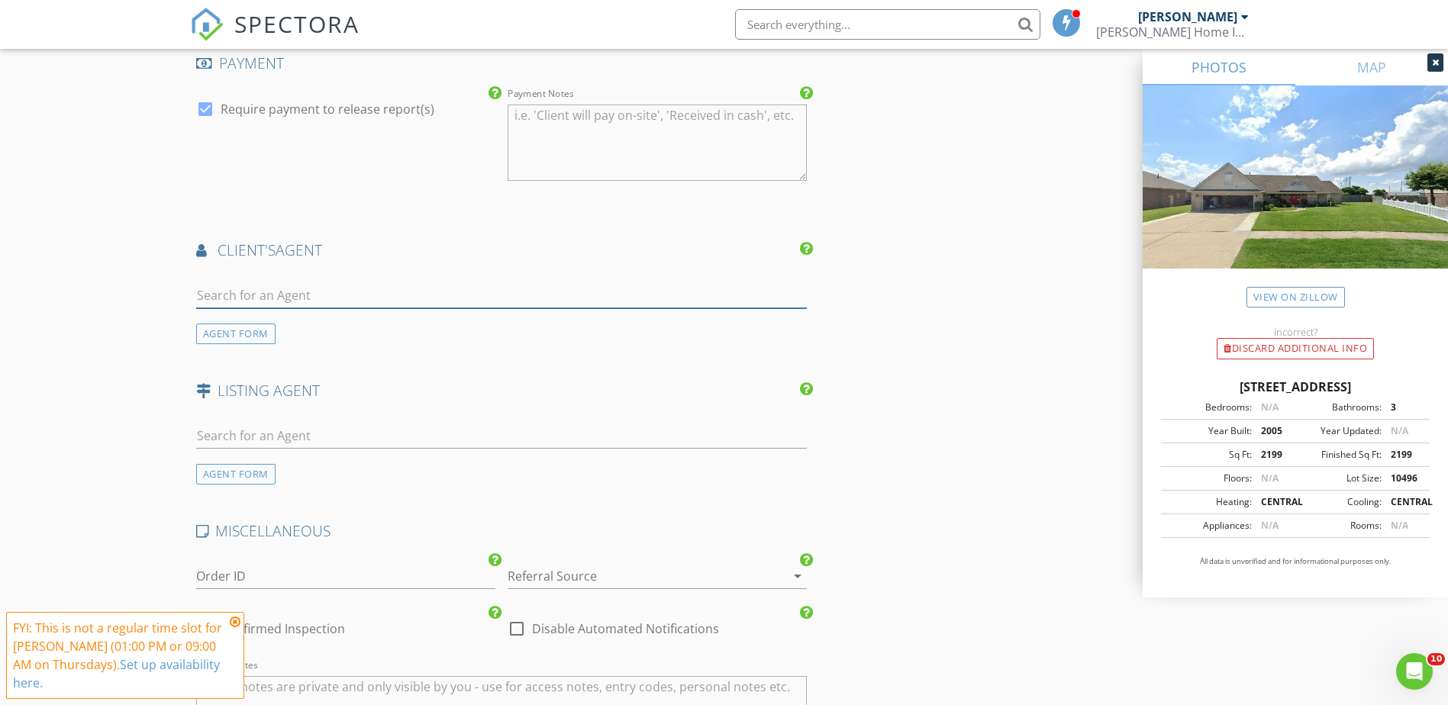
click at [369, 301] on input "text" at bounding box center [501, 295] width 611 height 25
click at [324, 294] on input "text" at bounding box center [501, 295] width 611 height 25
type input "kyah"
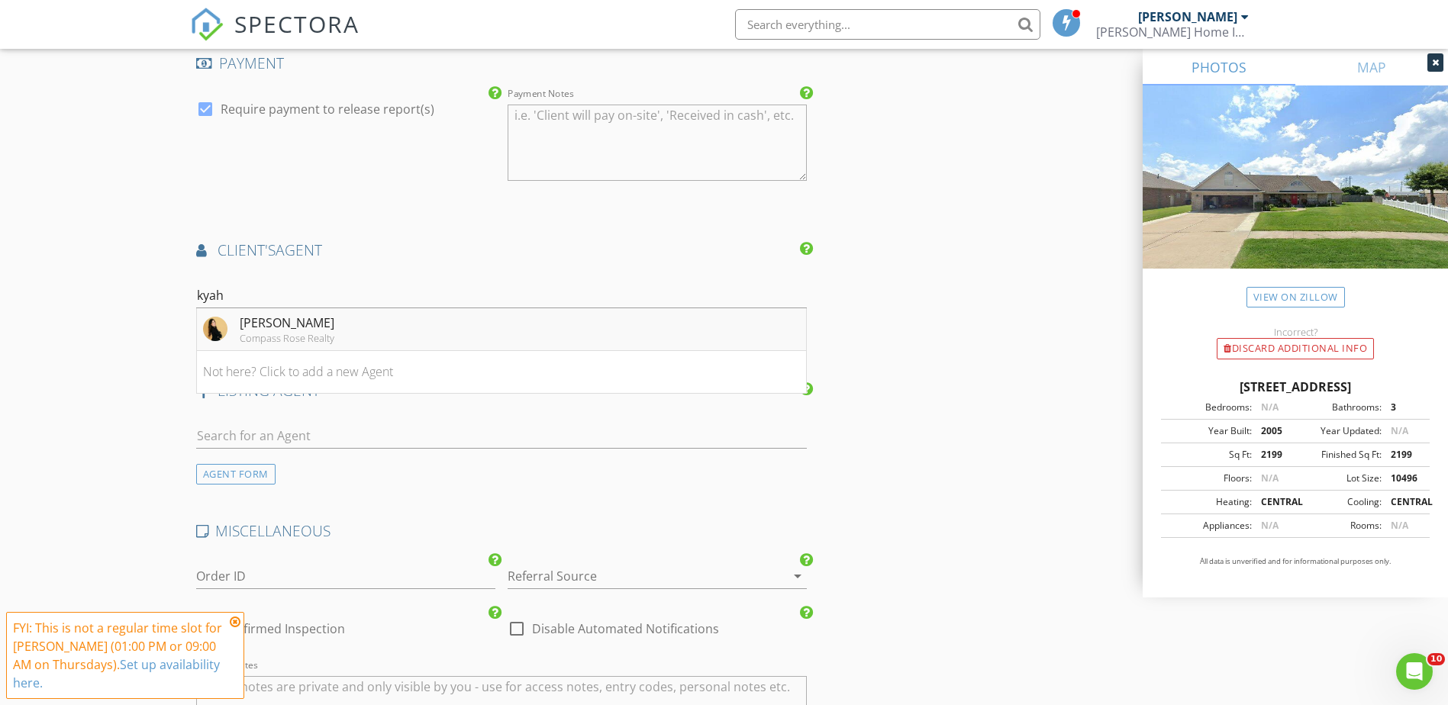
click at [281, 321] on div "[PERSON_NAME]" at bounding box center [287, 323] width 95 height 18
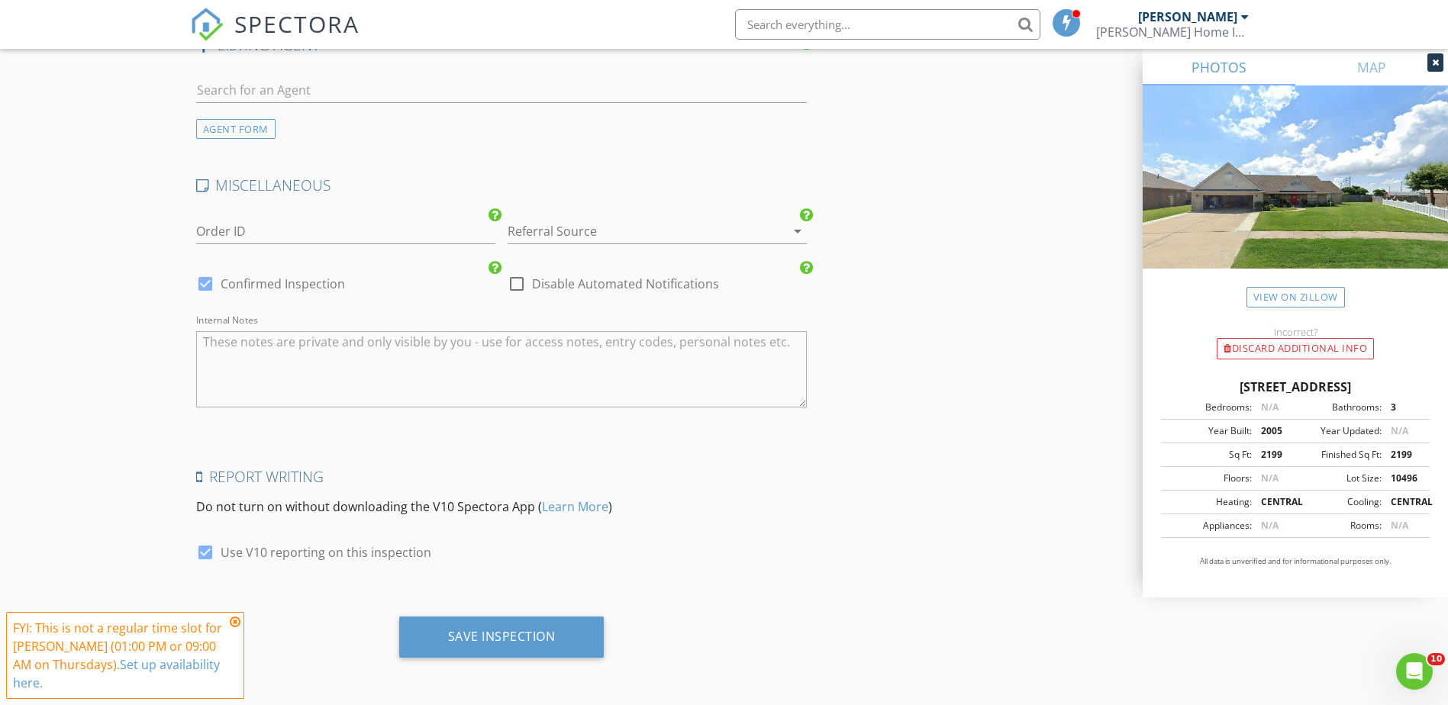
scroll to position [2526, 0]
click at [550, 624] on div "Save Inspection" at bounding box center [501, 636] width 205 height 41
